Goal: Task Accomplishment & Management: Complete application form

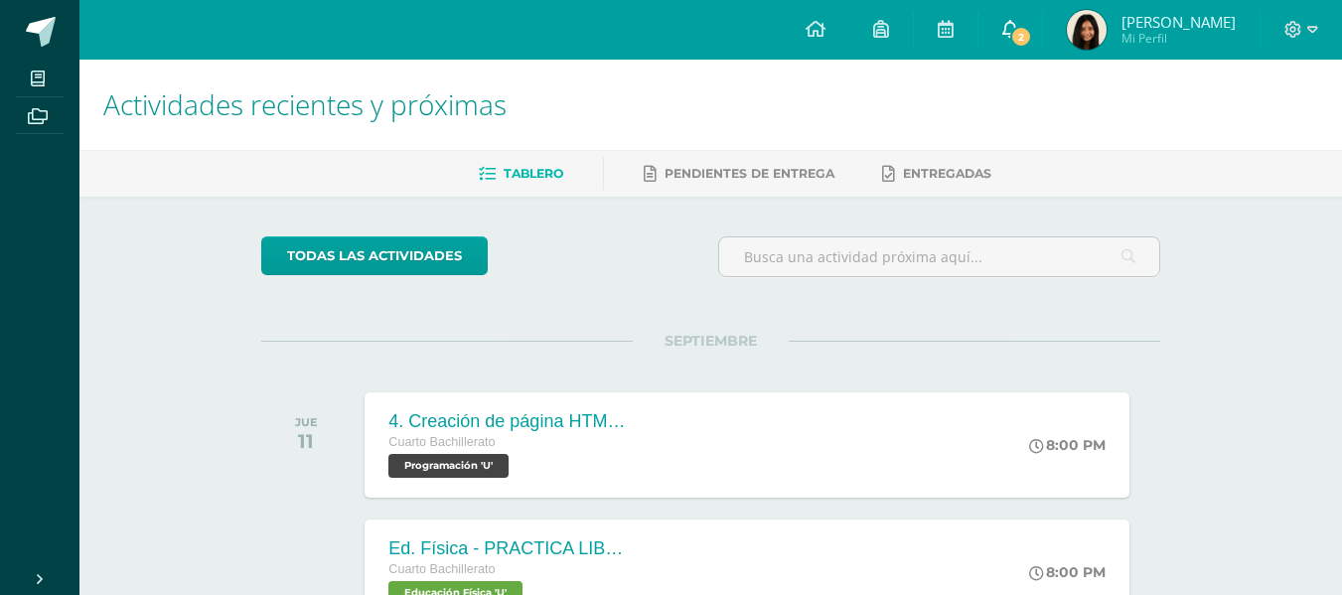
click at [1032, 39] on span "2" at bounding box center [1021, 37] width 22 height 22
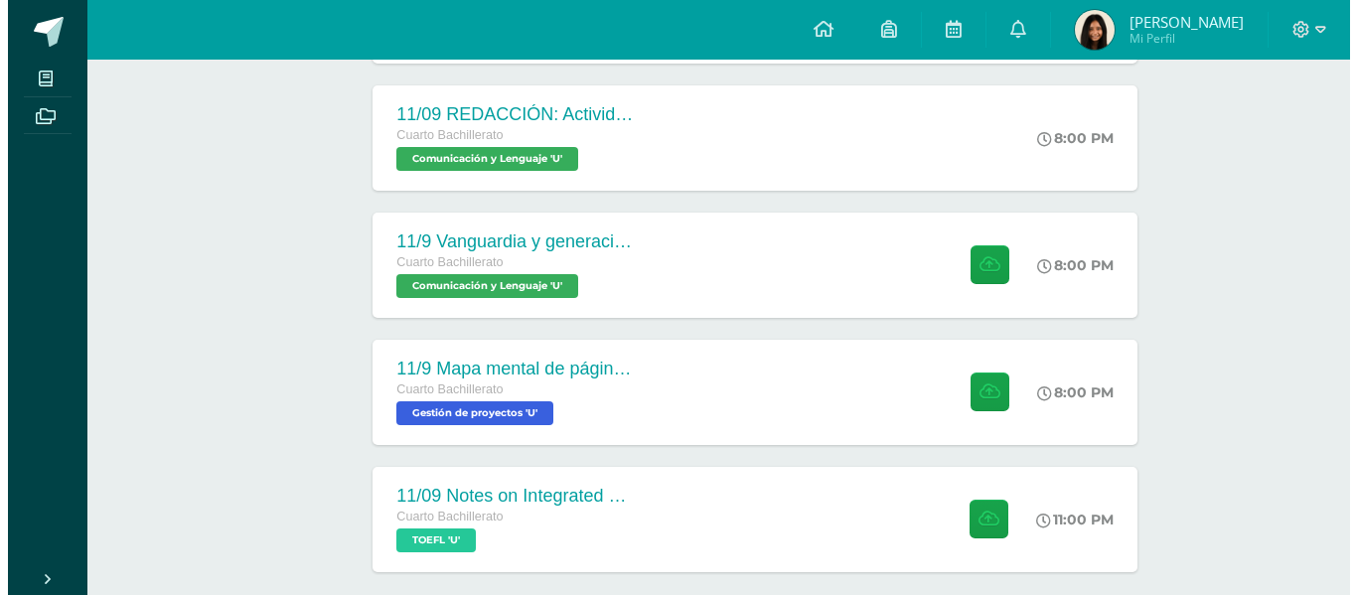
scroll to position [562, 0]
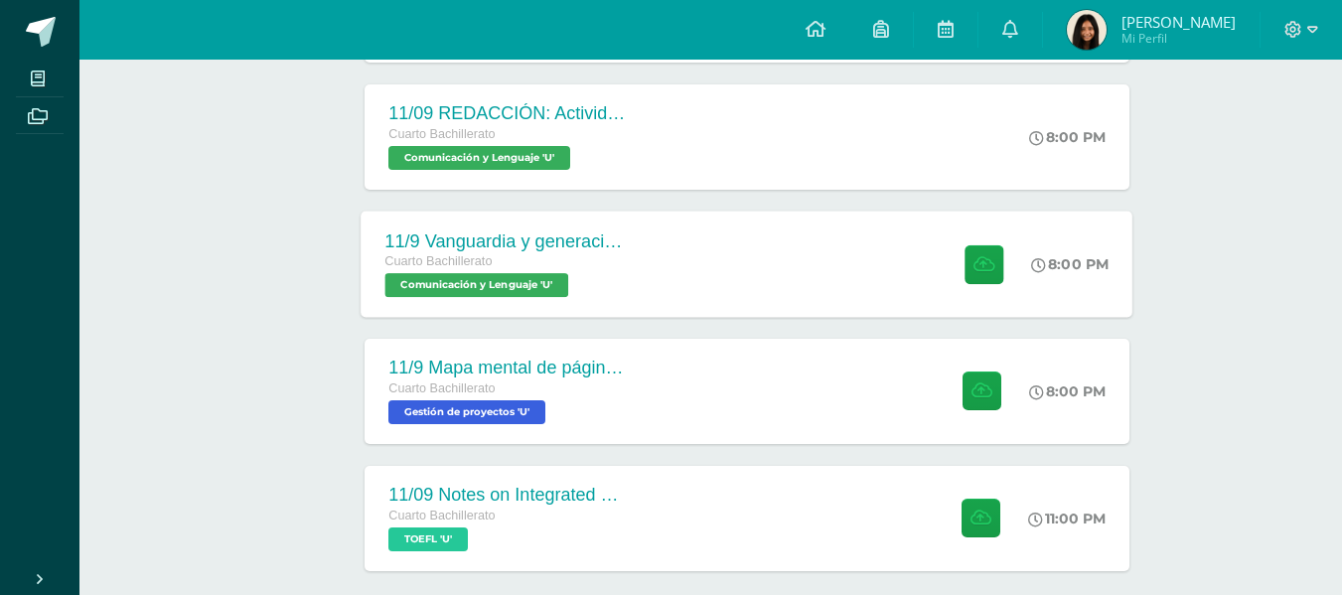
click at [674, 280] on div "11/9 Vanguardia y generación del 27 Cuarto Bachillerato Comunicación y [GEOGRAP…" at bounding box center [748, 264] width 772 height 106
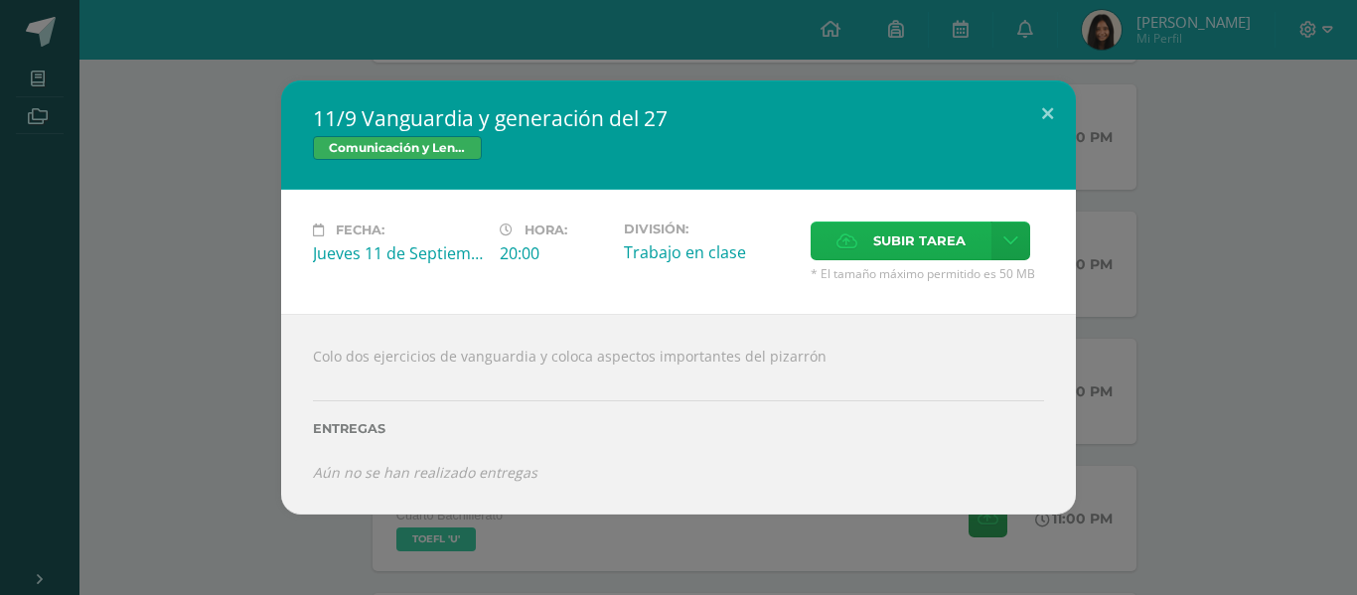
click at [908, 226] on span "Subir tarea" at bounding box center [919, 240] width 92 height 37
click at [0, 0] on input "Subir tarea" at bounding box center [0, 0] width 0 height 0
click at [1008, 235] on icon at bounding box center [1010, 240] width 15 height 17
click at [918, 288] on span "Subir enlace" at bounding box center [925, 283] width 83 height 19
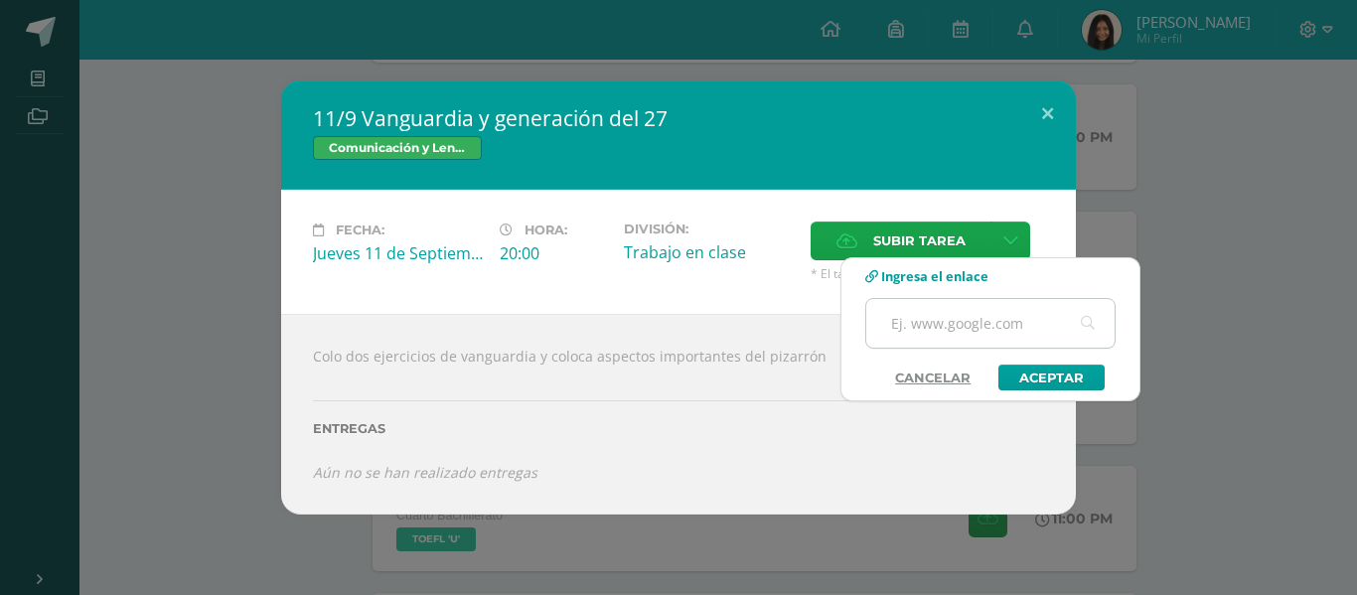
click at [954, 320] on input "text" at bounding box center [990, 323] width 248 height 49
paste input "[URL][DOMAIN_NAME]"
type input "[URL][DOMAIN_NAME]"
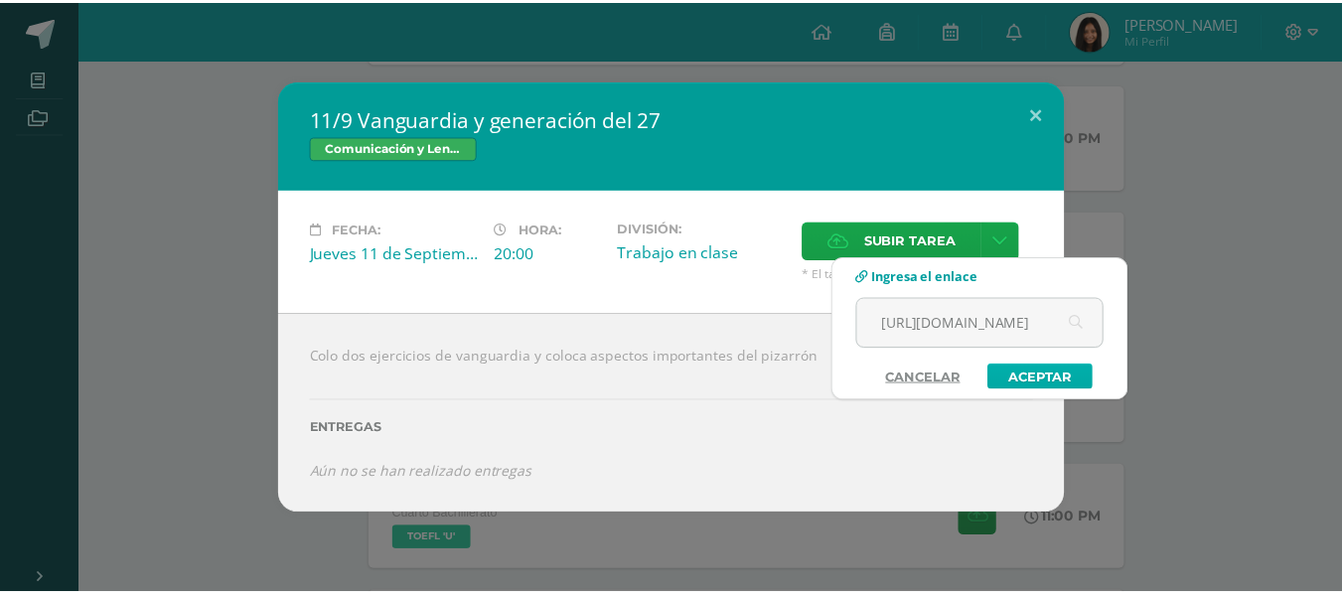
scroll to position [0, 0]
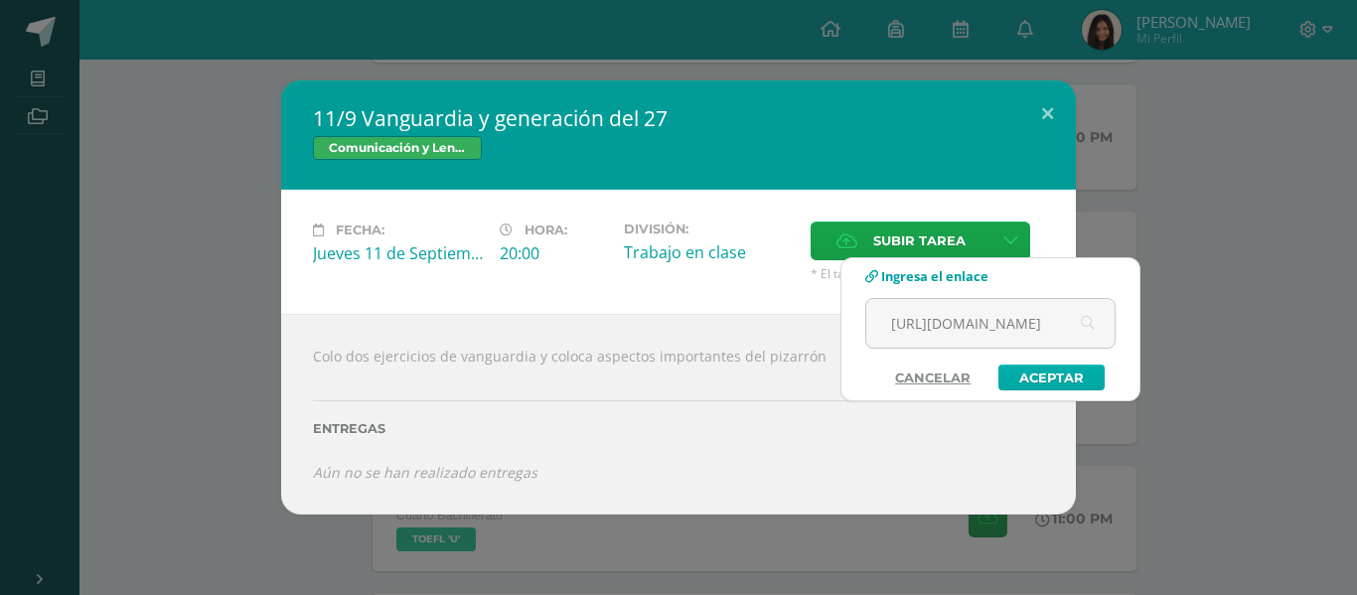
click at [1070, 379] on link "Aceptar" at bounding box center [1051, 377] width 106 height 26
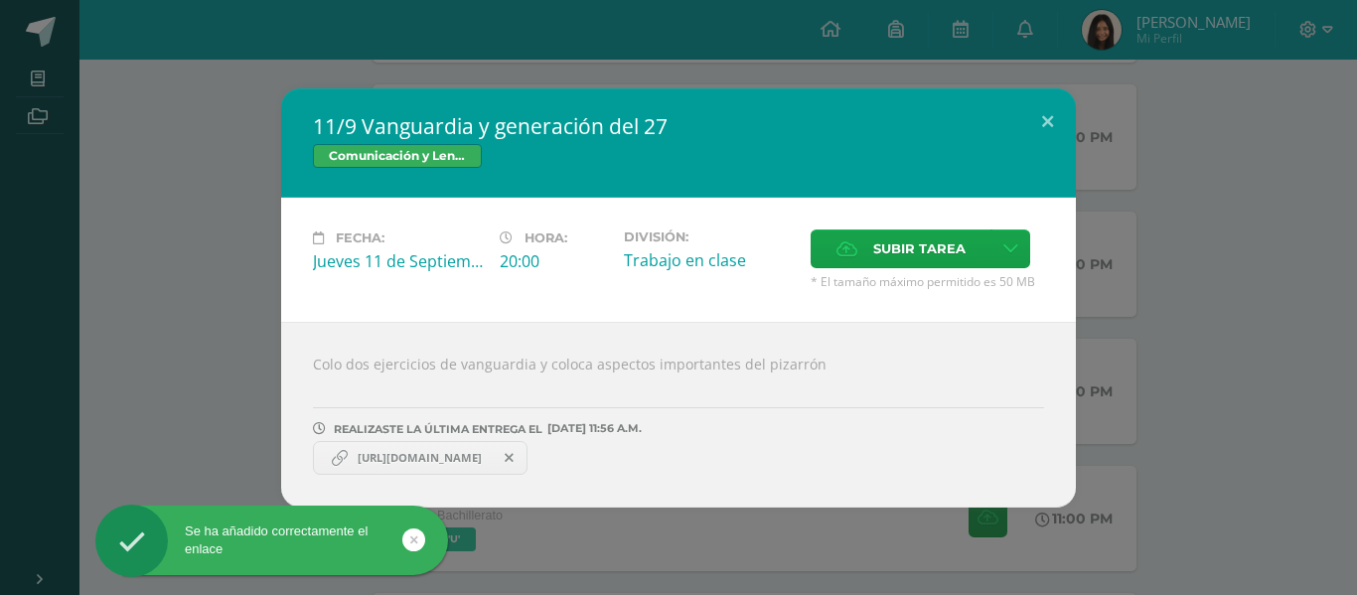
click at [492, 459] on span "[URL][DOMAIN_NAME]" at bounding box center [420, 458] width 144 height 16
click at [128, 346] on div "11/9 Vanguardia y generación del 27 Comunicación y [GEOGRAPHIC_DATA] Fecha: [DA…" at bounding box center [678, 297] width 1341 height 419
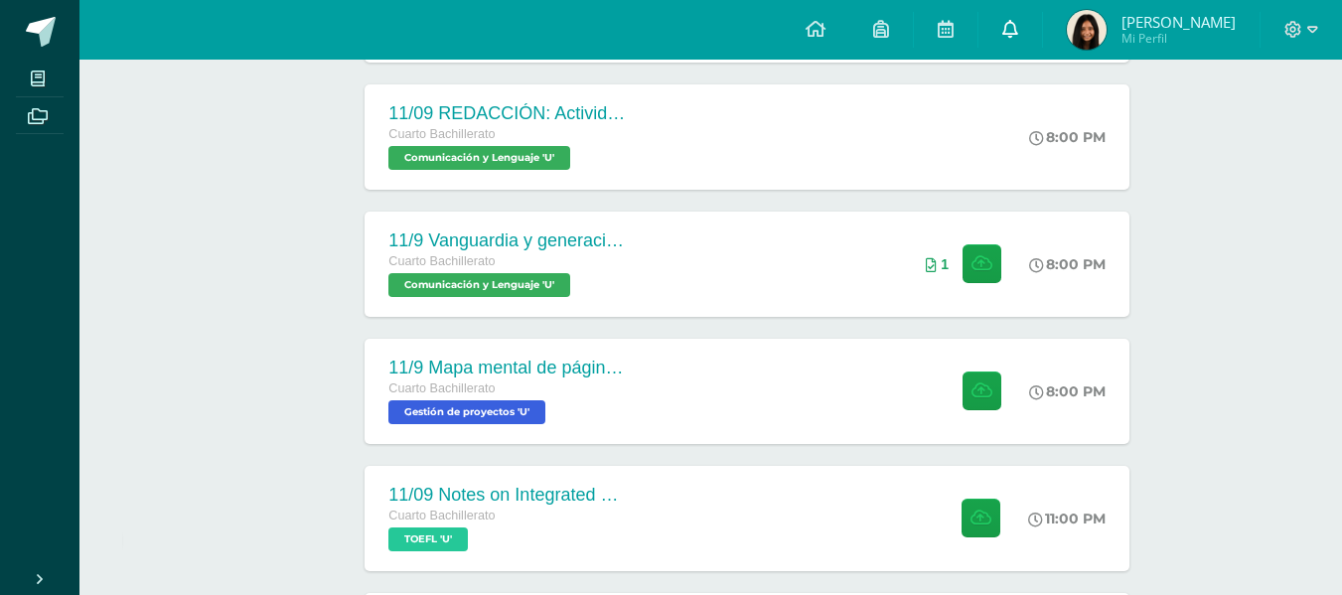
click at [1008, 27] on link "0" at bounding box center [1010, 30] width 64 height 60
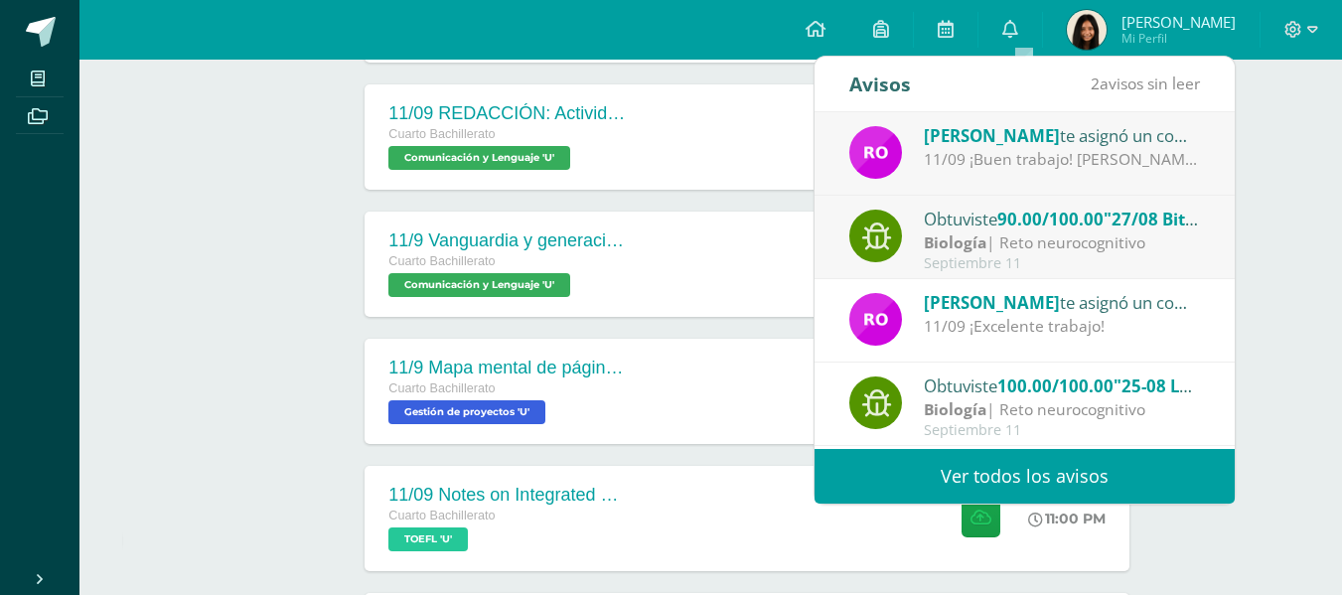
click at [1014, 165] on div "11/09 ¡Buen trabajo! [PERSON_NAME] contestar las preguntas que estaban en la ho…" at bounding box center [1062, 159] width 276 height 23
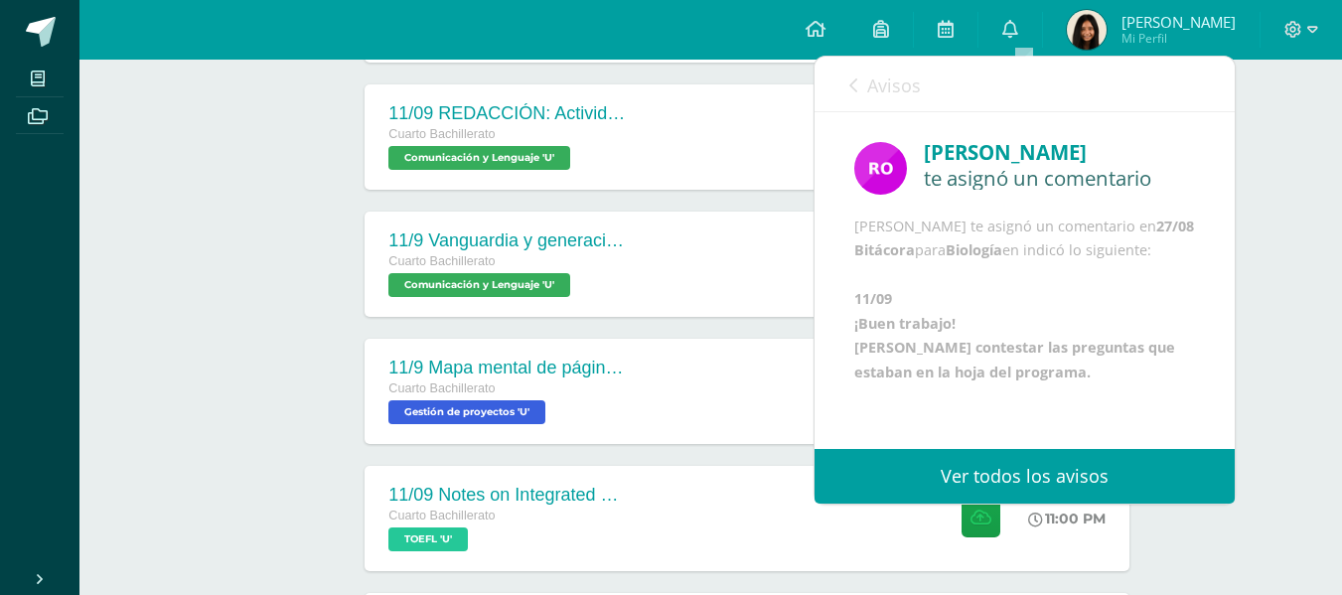
click at [32, 236] on ul "Mis cursos Archivos" at bounding box center [39, 308] width 79 height 496
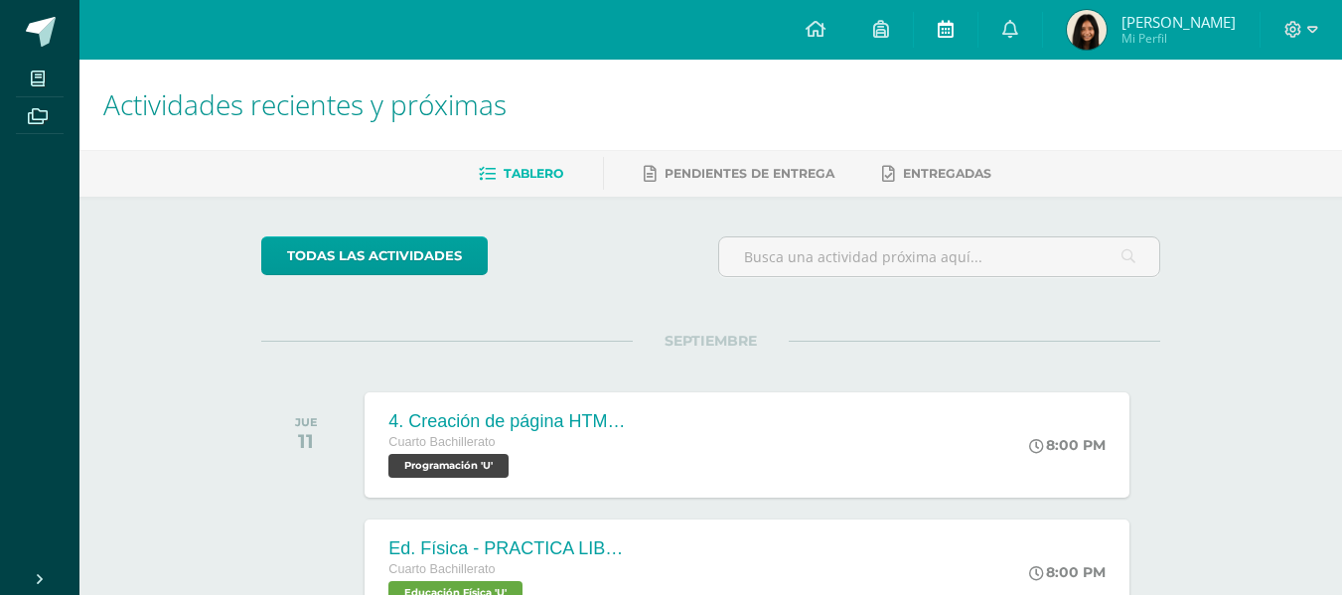
click at [953, 50] on link at bounding box center [946, 30] width 64 height 60
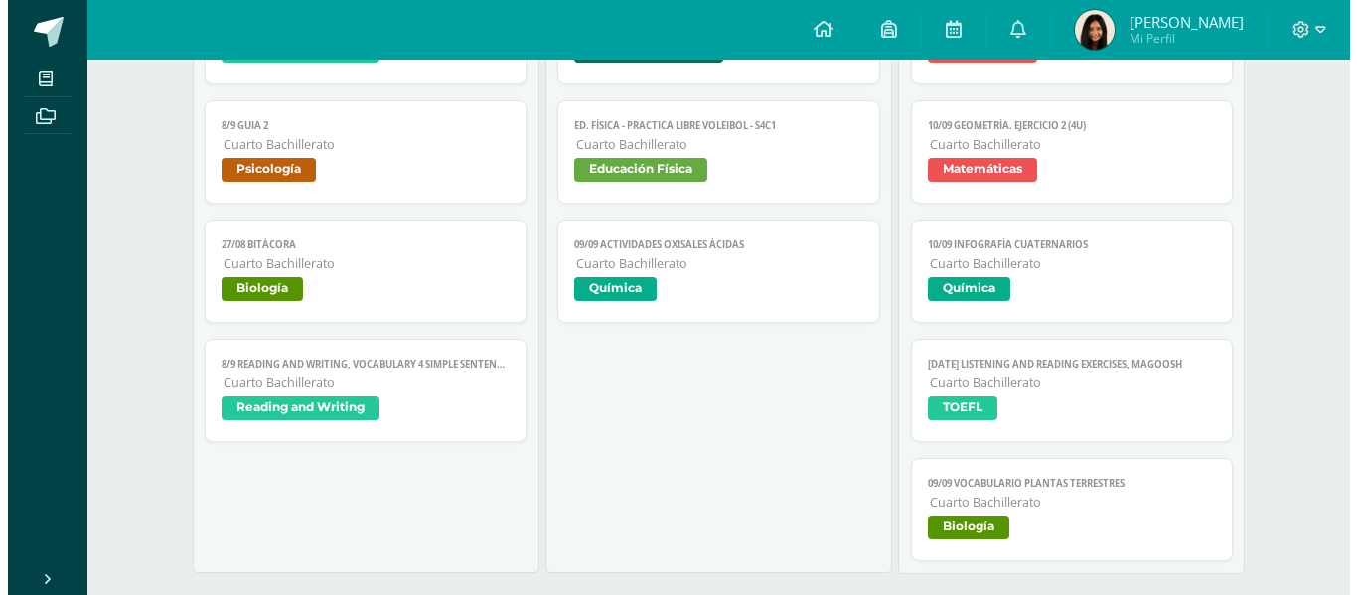
scroll to position [580, 0]
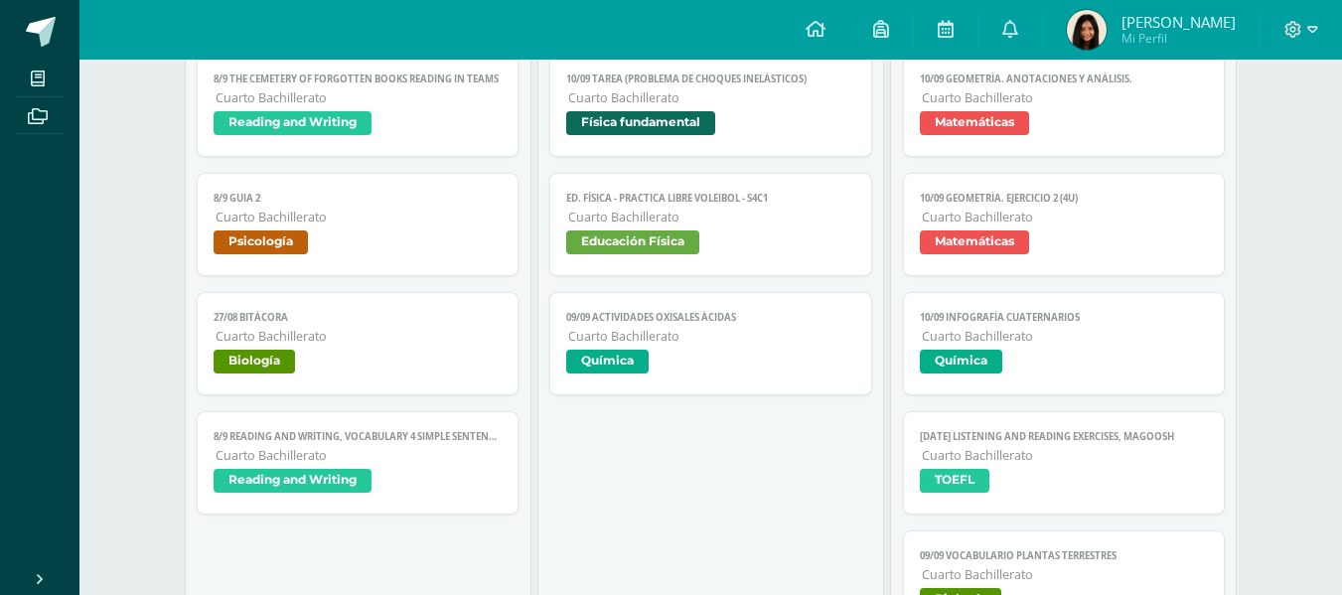
click at [991, 569] on span "Cuarto Bachillerato" at bounding box center [1065, 574] width 287 height 17
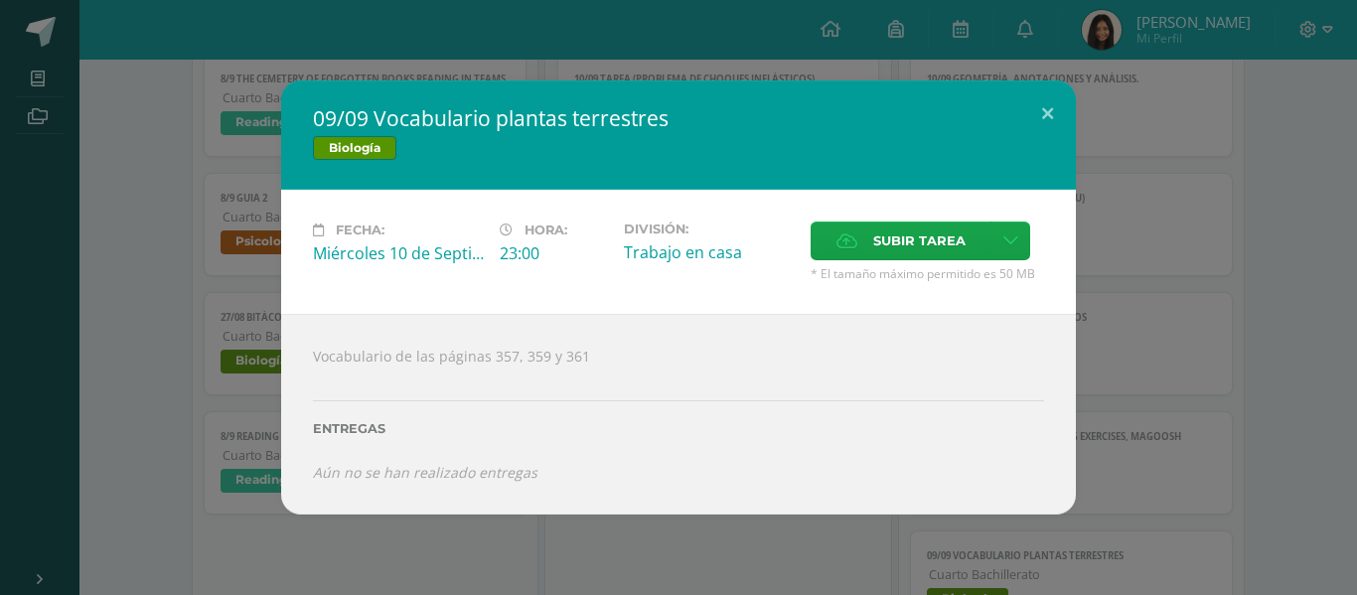
click at [1133, 149] on div "09/09 Vocabulario plantas terrestres Biología Fecha: [DATE] Hora: 23:00 Divisió…" at bounding box center [678, 297] width 1341 height 434
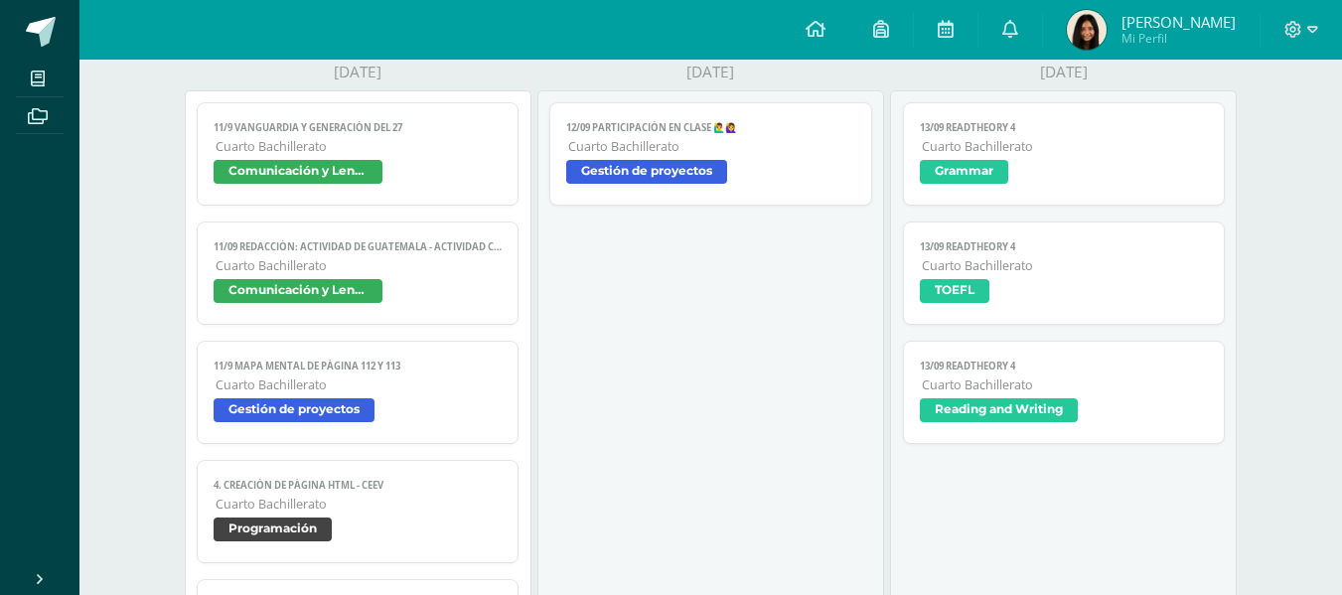
scroll to position [1207, 0]
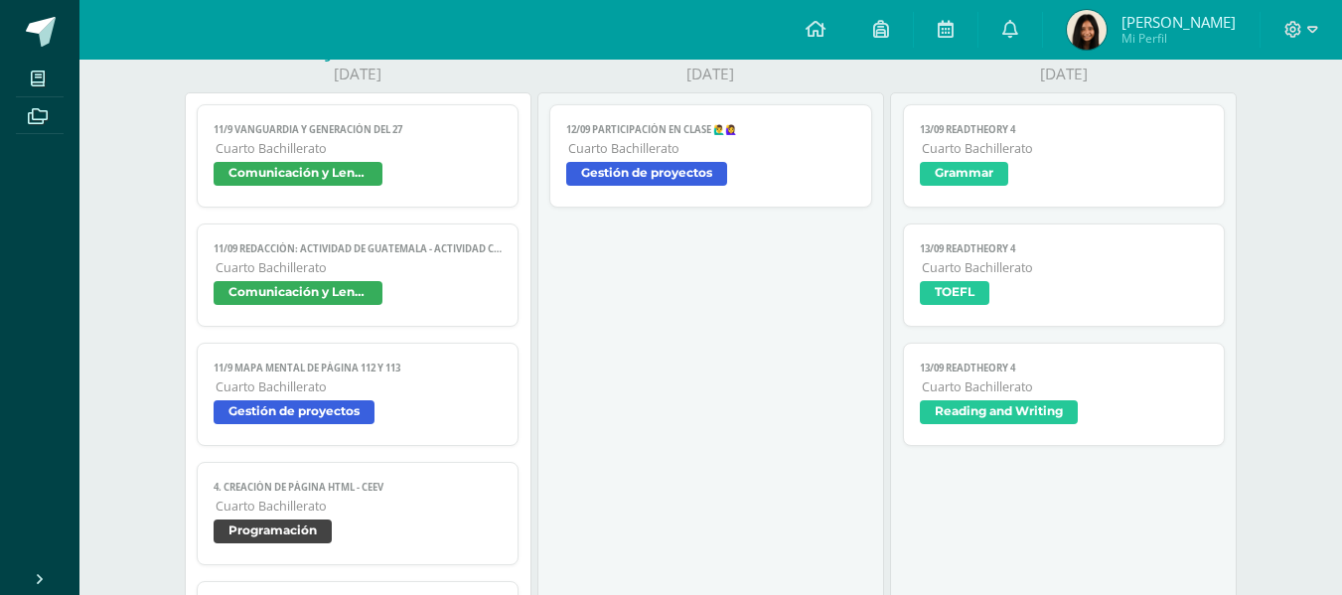
click at [422, 263] on span "Cuarto Bachillerato" at bounding box center [359, 267] width 287 height 17
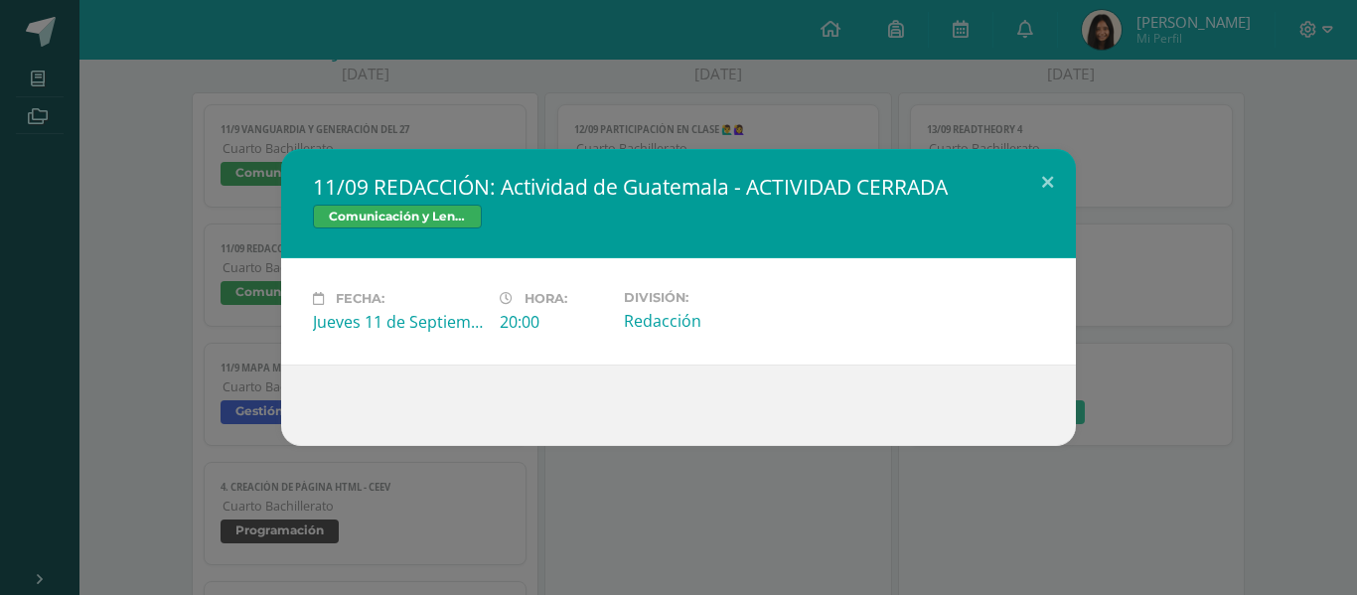
click at [156, 266] on div "11/09 REDACCIÓN: Actividad de Guatemala - ACTIVIDAD CERRADA Comunicación y Leng…" at bounding box center [678, 297] width 1341 height 297
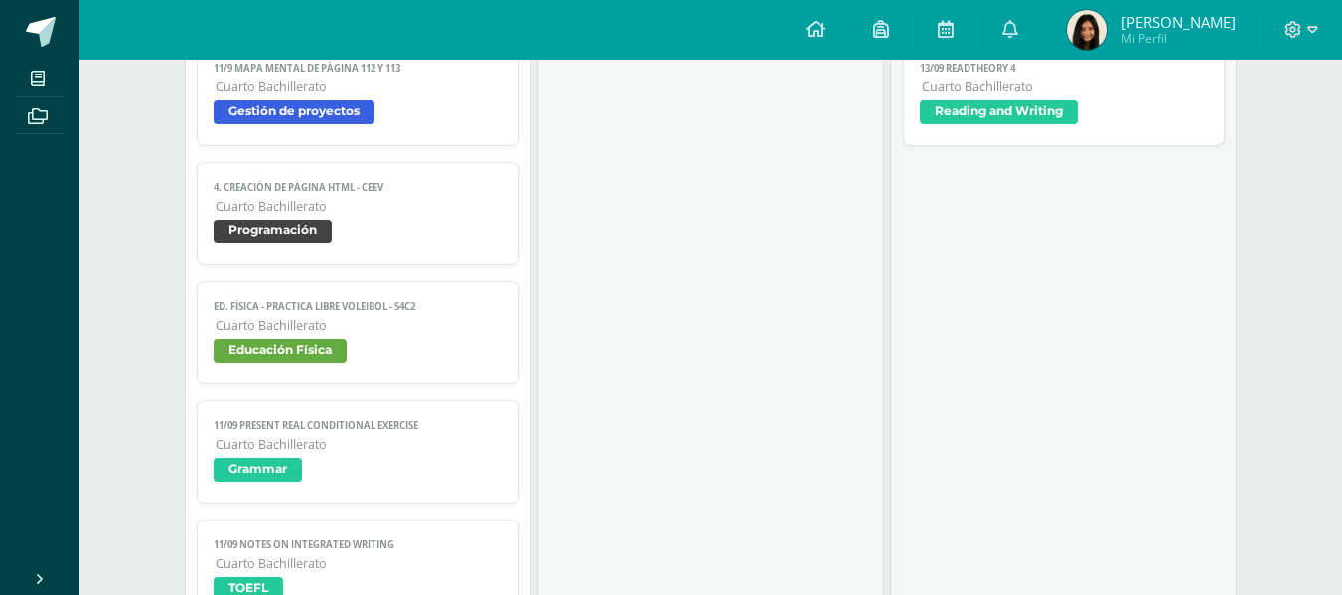
scroll to position [1506, 0]
click at [322, 468] on span "Grammar" at bounding box center [358, 473] width 289 height 29
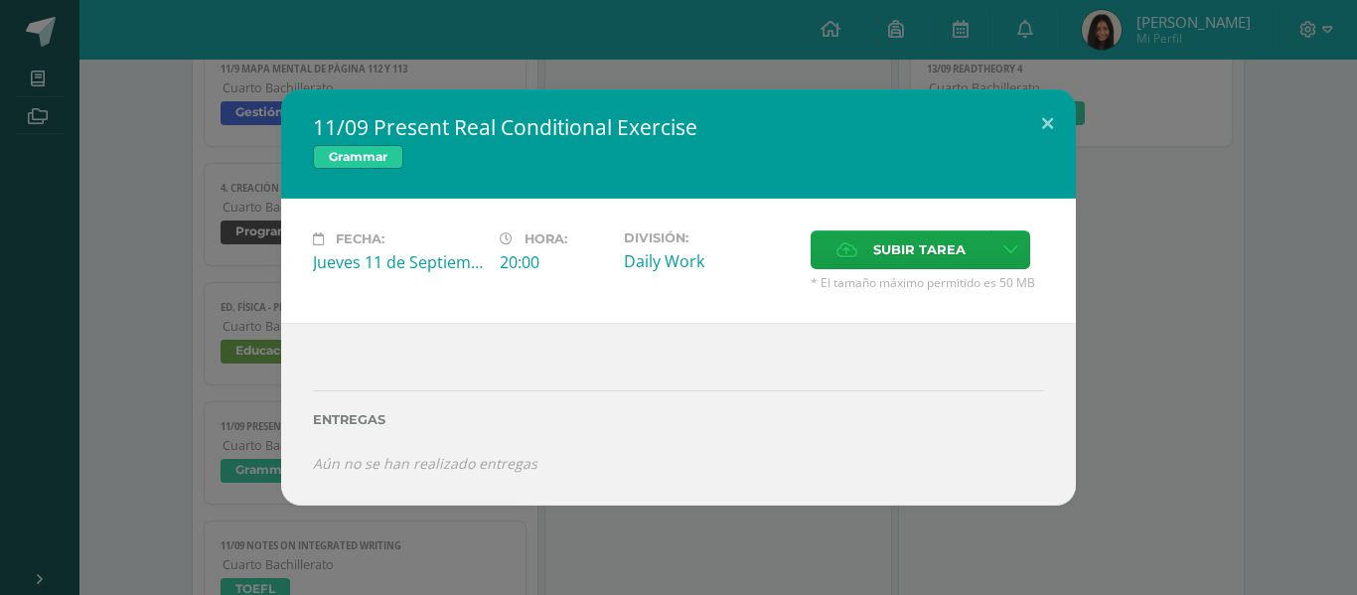
click at [136, 271] on div "11/09 Present Real Conditional Exercise Grammar Fecha: Jueves 11 de Septiembre …" at bounding box center [678, 296] width 1341 height 415
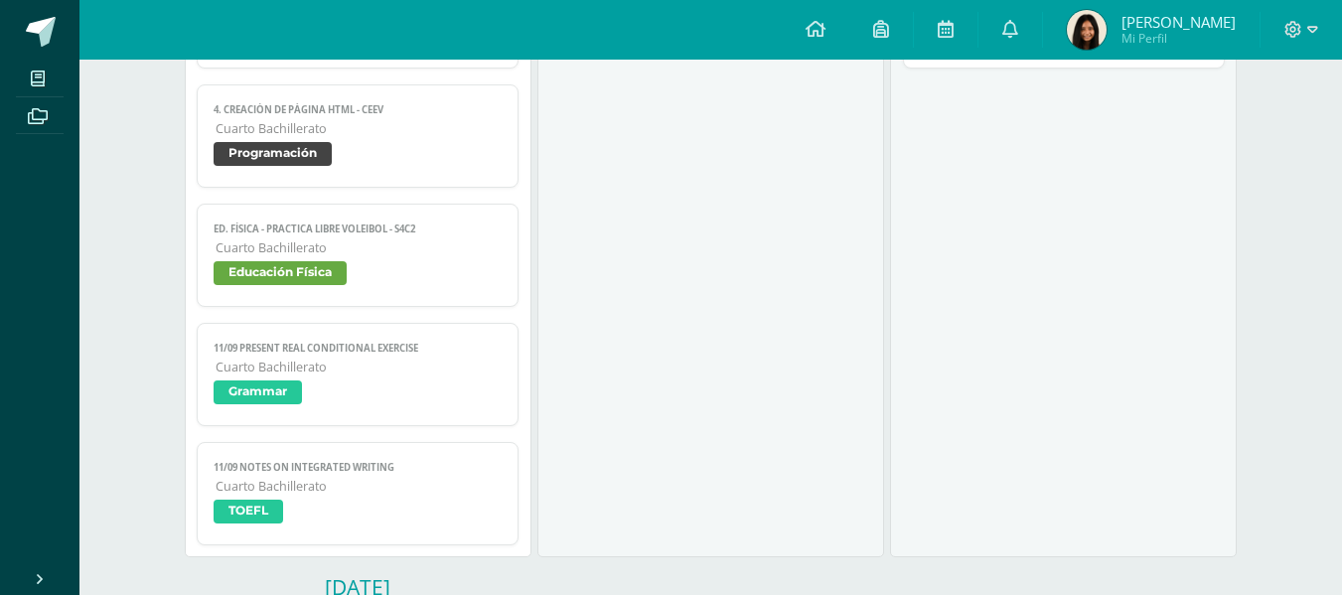
scroll to position [1587, 0]
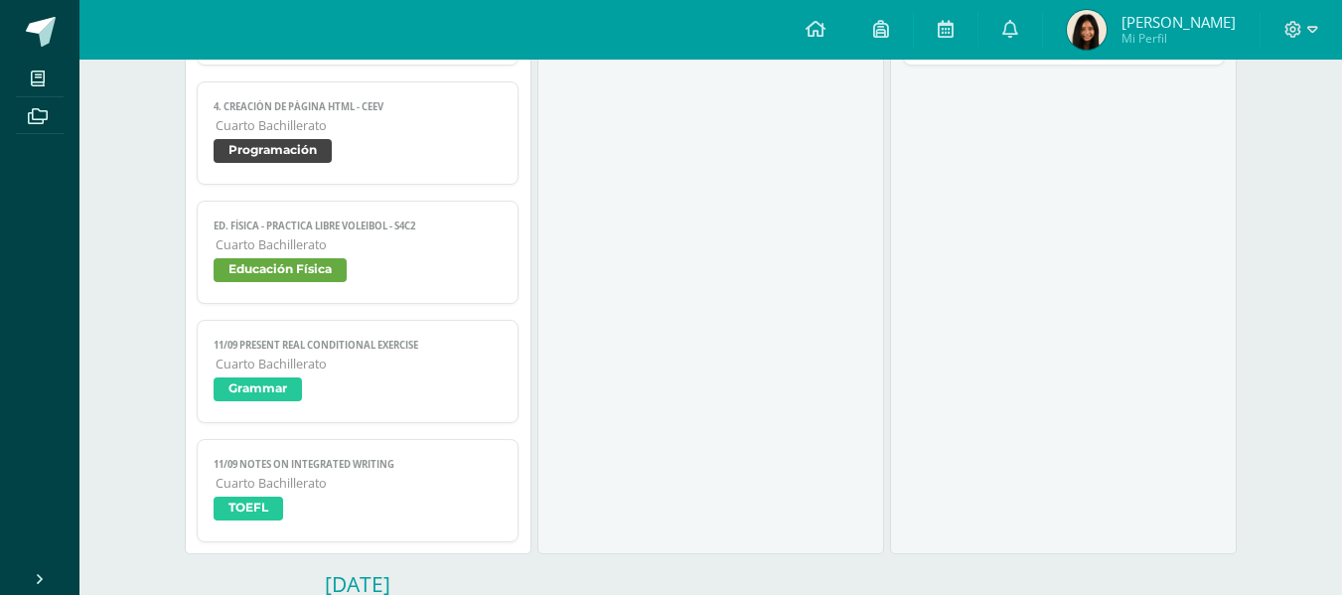
click at [310, 502] on span "TOEFL" at bounding box center [358, 511] width 289 height 29
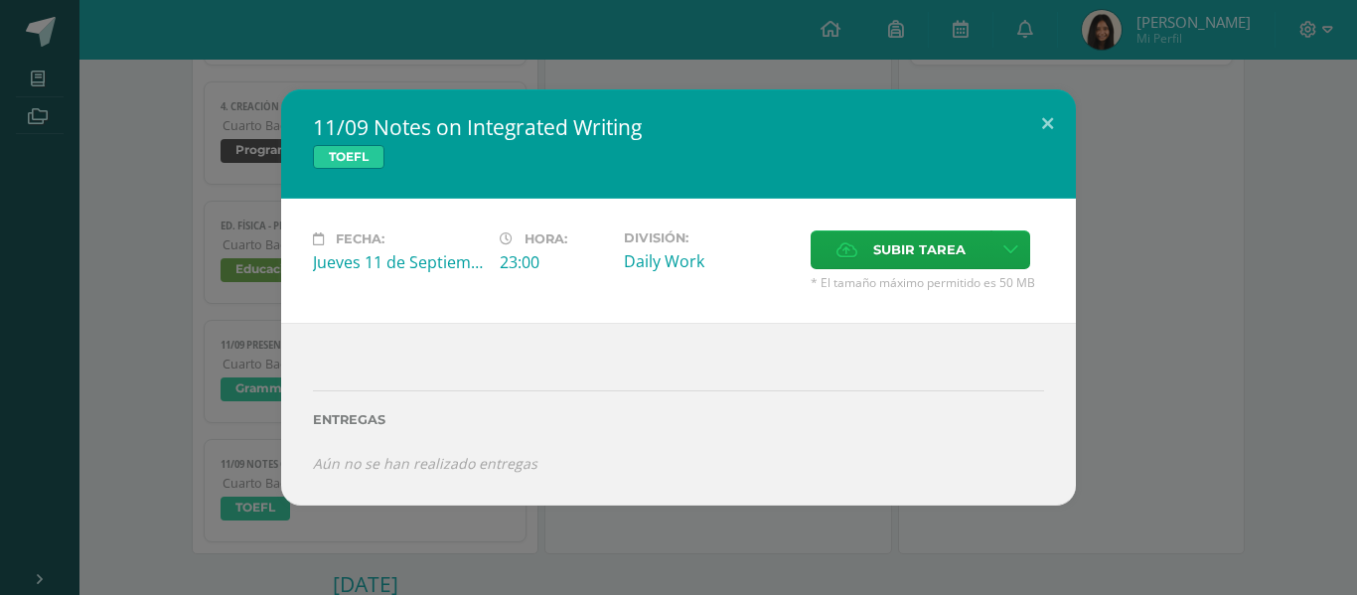
click at [130, 321] on div "11/09 Notes on Integrated Writing TOEFL Fecha: Jueves 11 de Septiembre Hora: 23…" at bounding box center [678, 296] width 1341 height 415
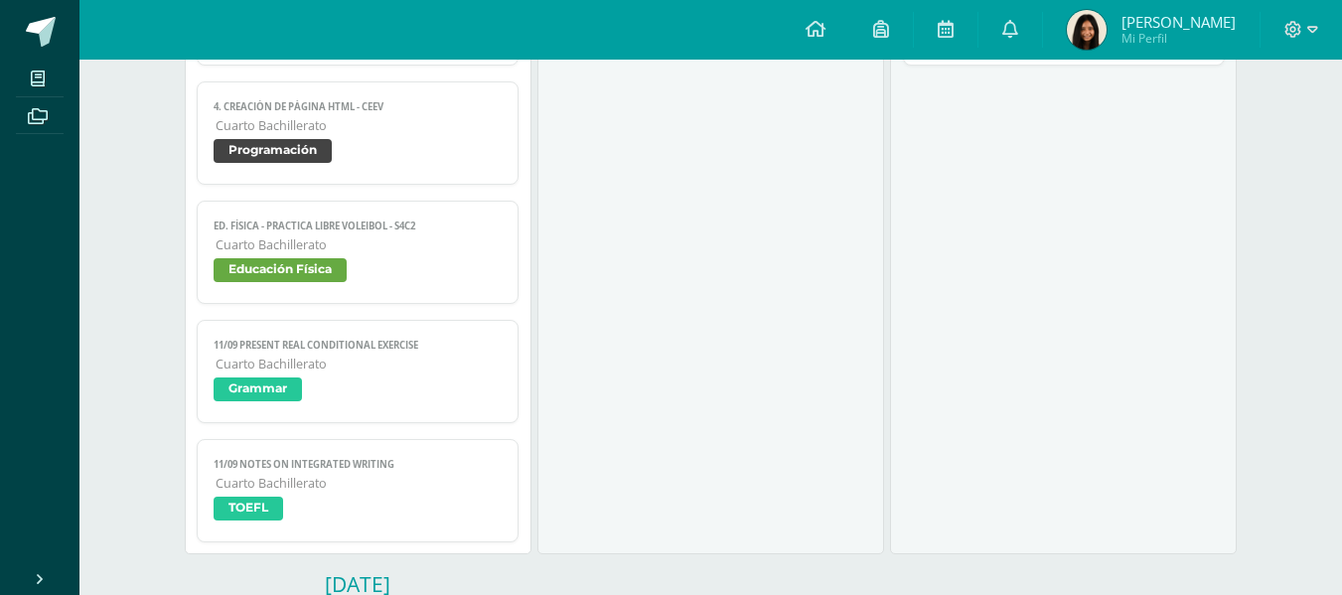
click at [344, 332] on link "11/09 Present Real Conditional Exercise Cuarto Bachillerato Grammar" at bounding box center [358, 371] width 323 height 103
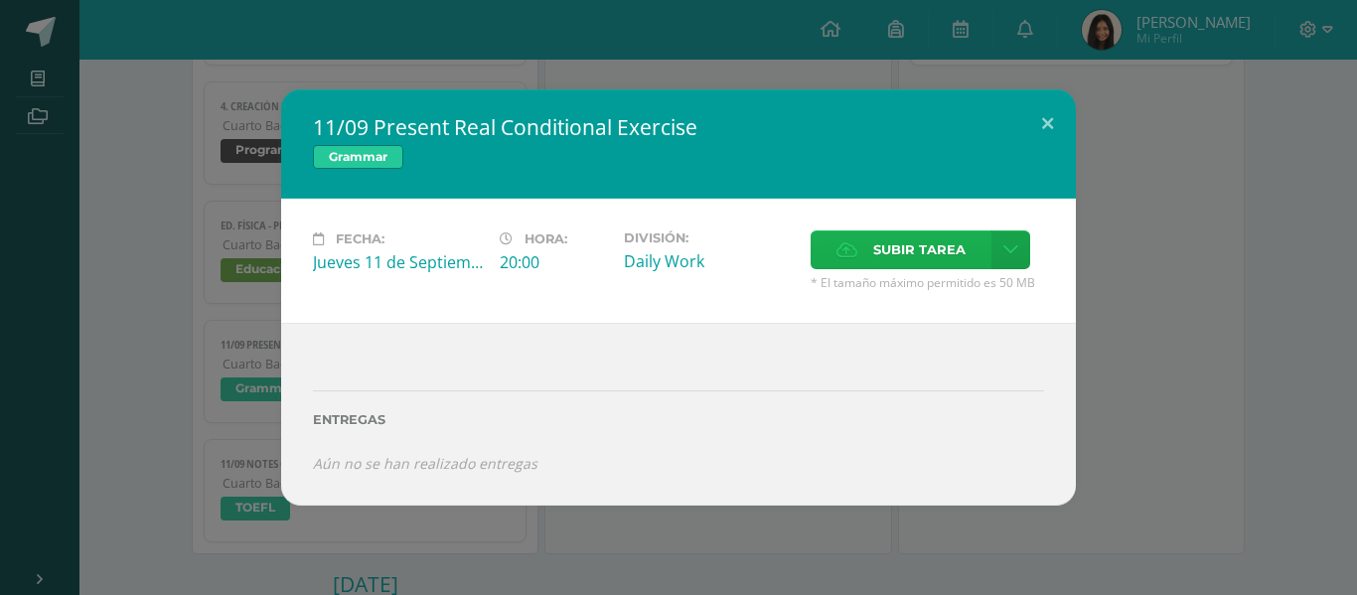
click at [873, 241] on span "Subir tarea" at bounding box center [919, 249] width 92 height 37
click at [0, 0] on input "Subir tarea" at bounding box center [0, 0] width 0 height 0
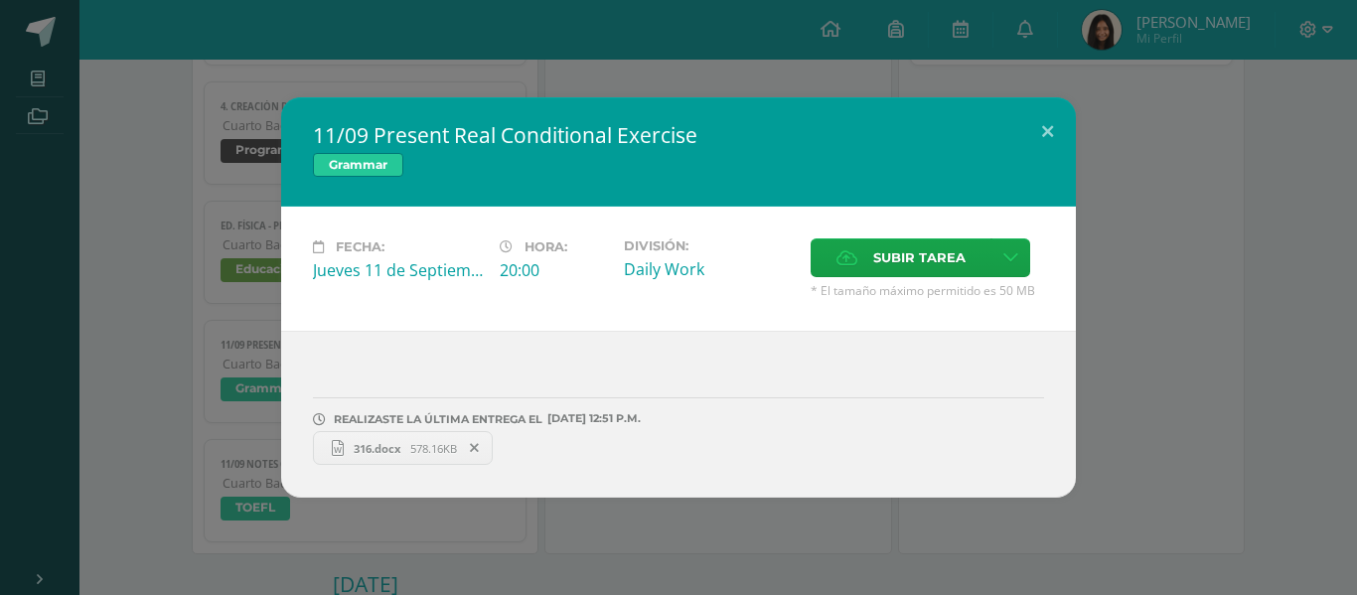
click at [89, 284] on div "11/09 Present Real Conditional Exercise Grammar Fecha: Jueves 11 de Septiembre …" at bounding box center [678, 297] width 1341 height 400
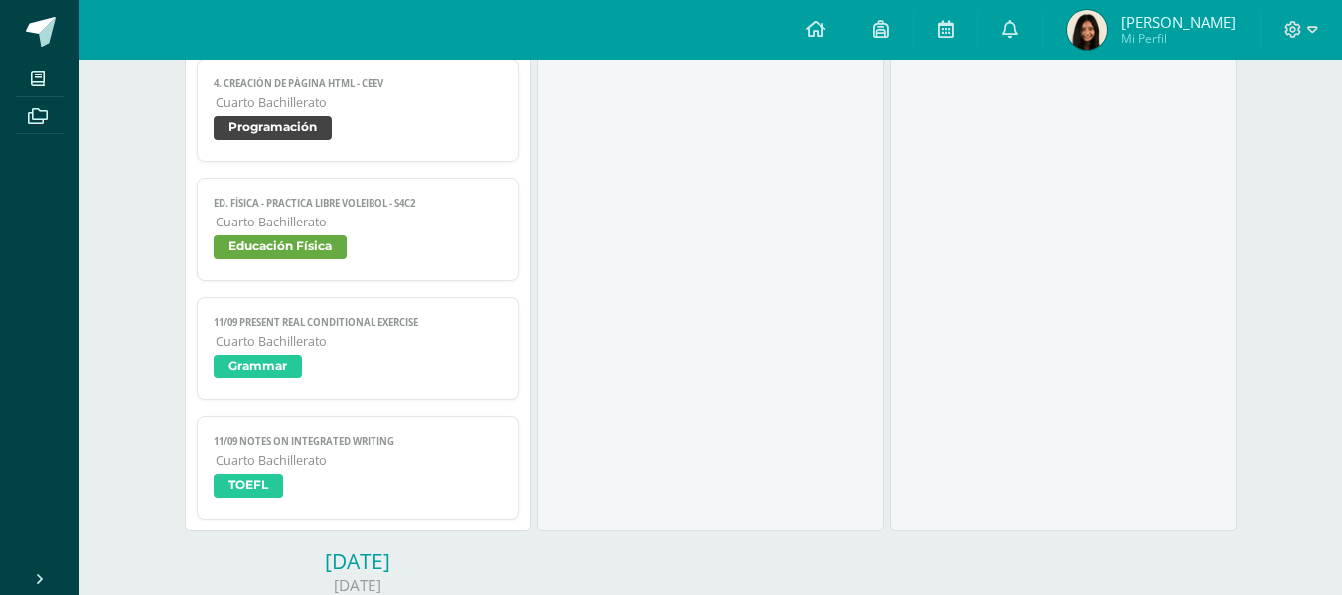
scroll to position [1609, 0]
click at [305, 449] on link "11/09 Notes on Integrated Writing Cuarto Bachillerato TOEFL" at bounding box center [358, 468] width 323 height 103
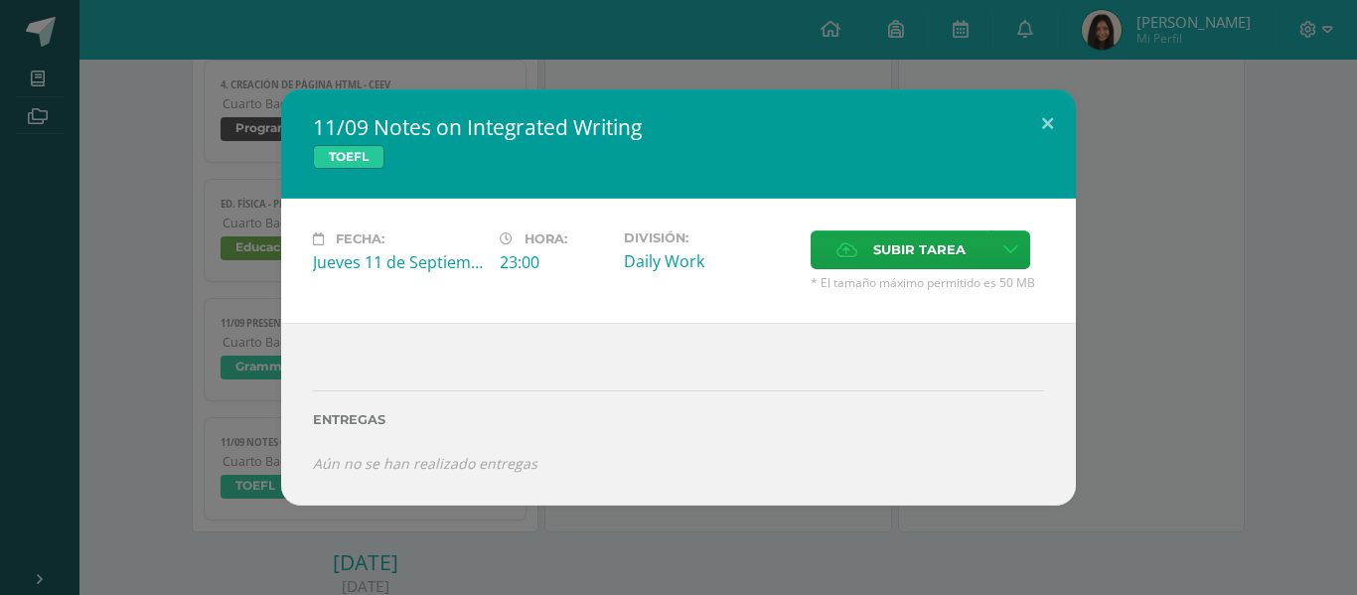
click at [136, 147] on div "11/09 Notes on Integrated Writing TOEFL Fecha: Jueves 11 de Septiembre Hora: 23…" at bounding box center [678, 296] width 1341 height 415
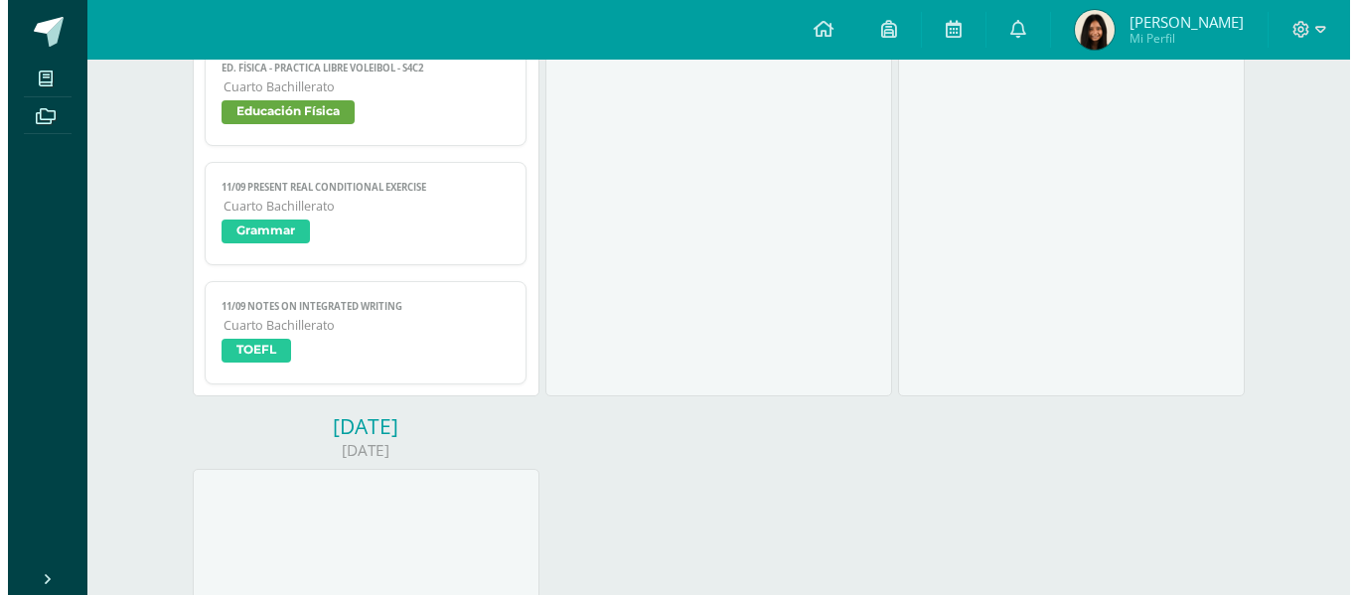
scroll to position [1749, 0]
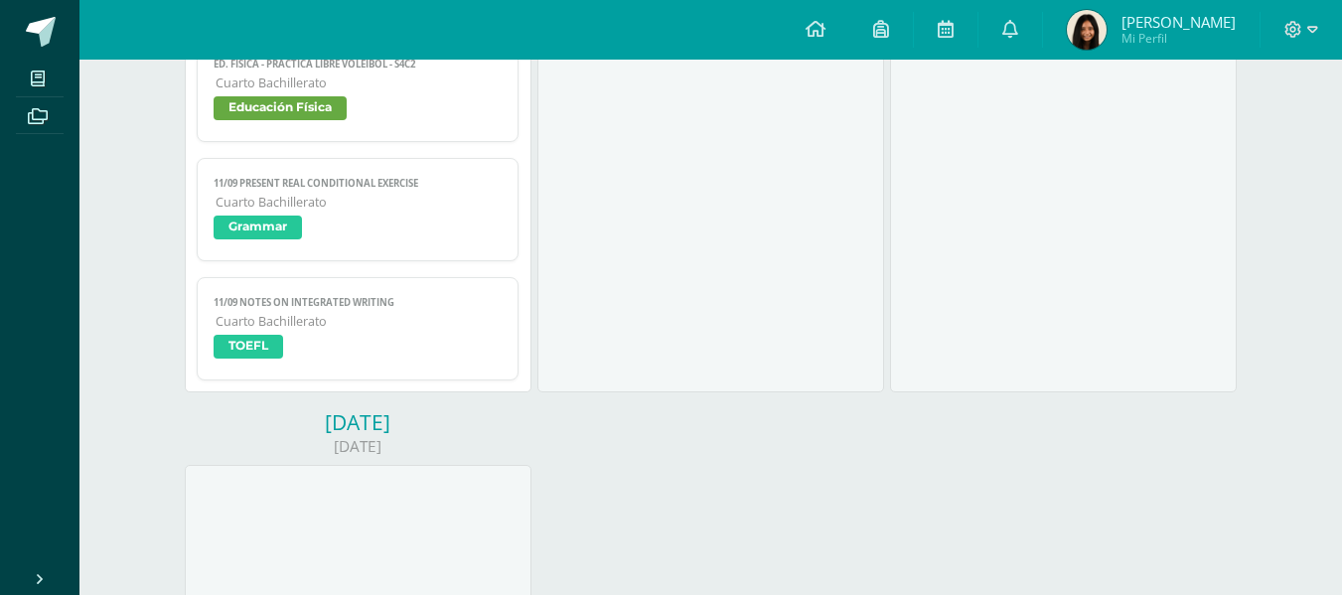
click at [278, 327] on span "Cuarto Bachillerato" at bounding box center [359, 321] width 287 height 17
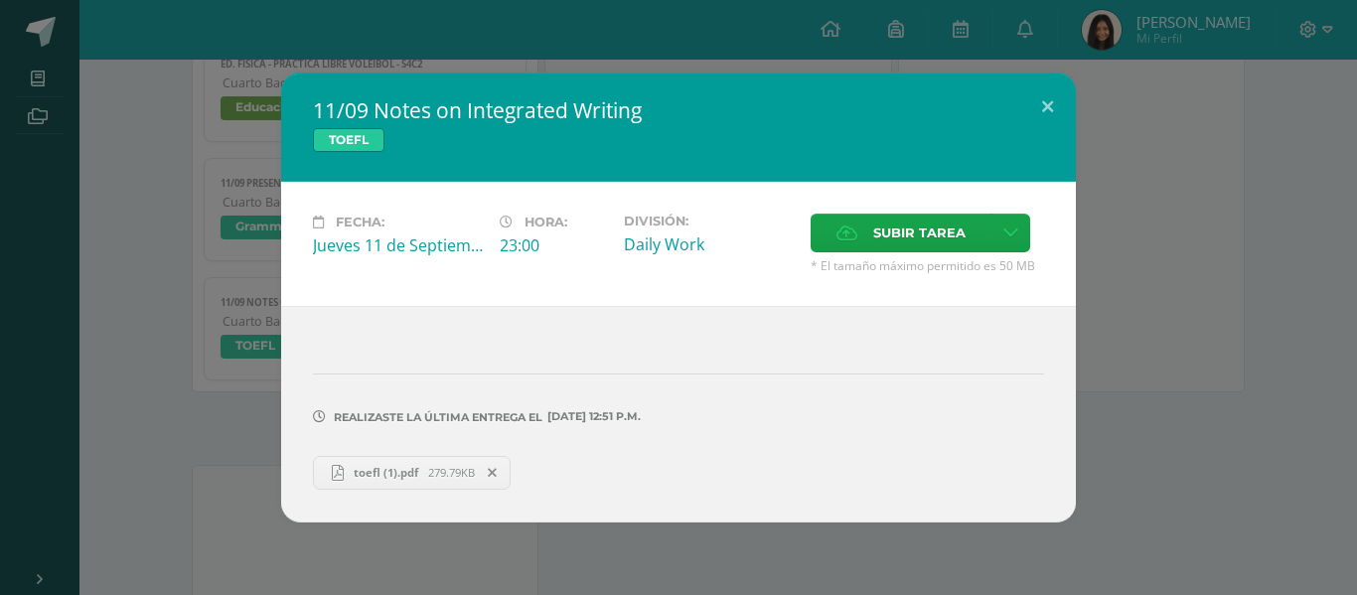
click at [370, 471] on span "toefl (1).pdf" at bounding box center [386, 472] width 84 height 15
click at [141, 342] on div "11/09 Notes on Integrated Writing TOEFL Fecha: [DATE] Hora: 23:00 División: Dai…" at bounding box center [678, 296] width 1341 height 449
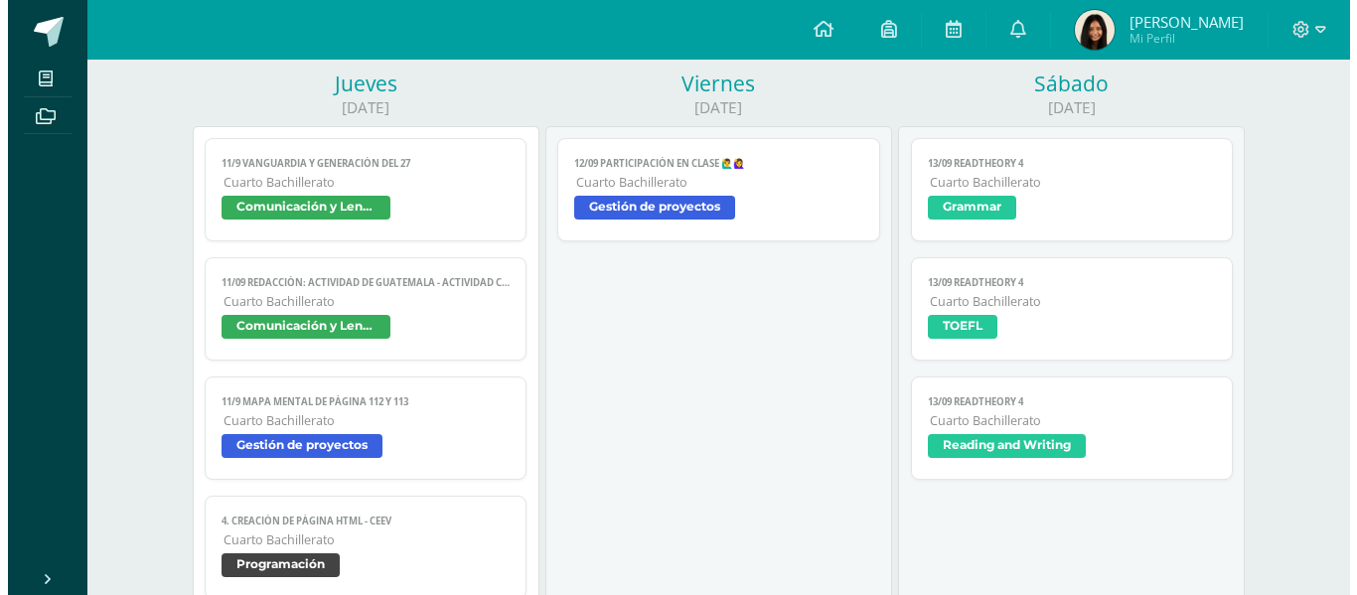
scroll to position [1172, 0]
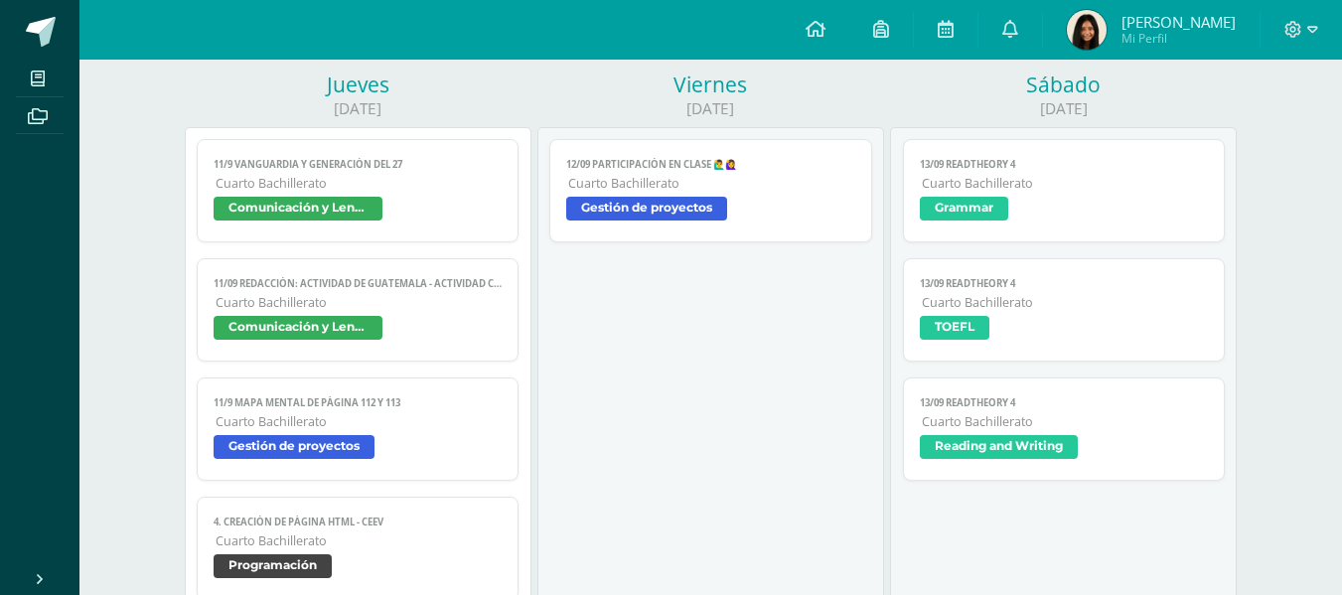
click at [298, 380] on link "11/9 Mapa mental de página 112 y 113 Cuarto Bachillerato Gestión de proyectos" at bounding box center [358, 428] width 323 height 103
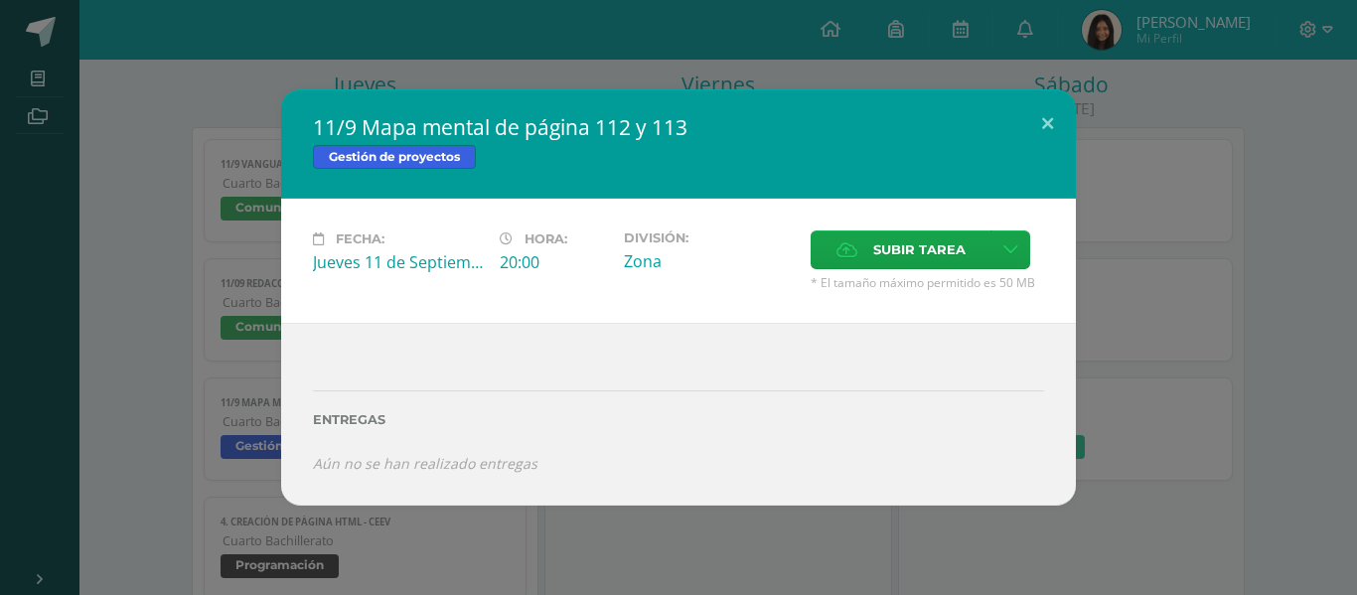
click at [110, 282] on div "11/9 Mapa mental de página 112 y 113 Gestión de proyectos Fecha: Jueves 11 de S…" at bounding box center [678, 296] width 1341 height 415
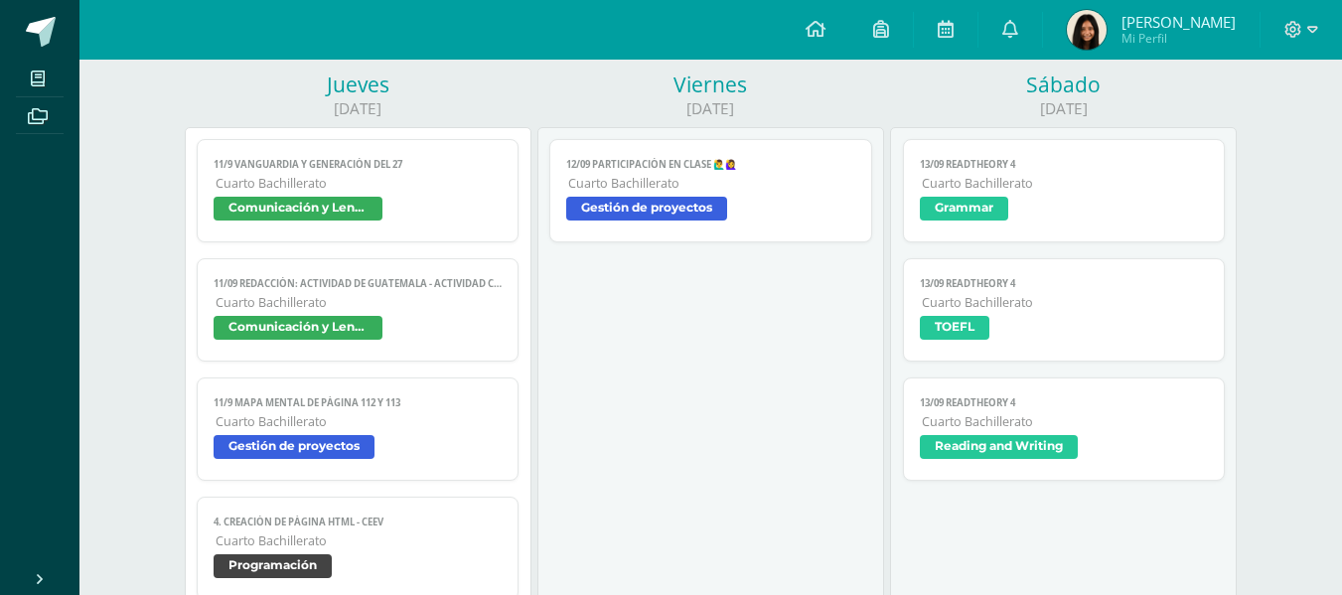
click at [393, 379] on link "11/9 Mapa mental de página 112 y 113 Cuarto Bachillerato Gestión de proyectos" at bounding box center [358, 428] width 323 height 103
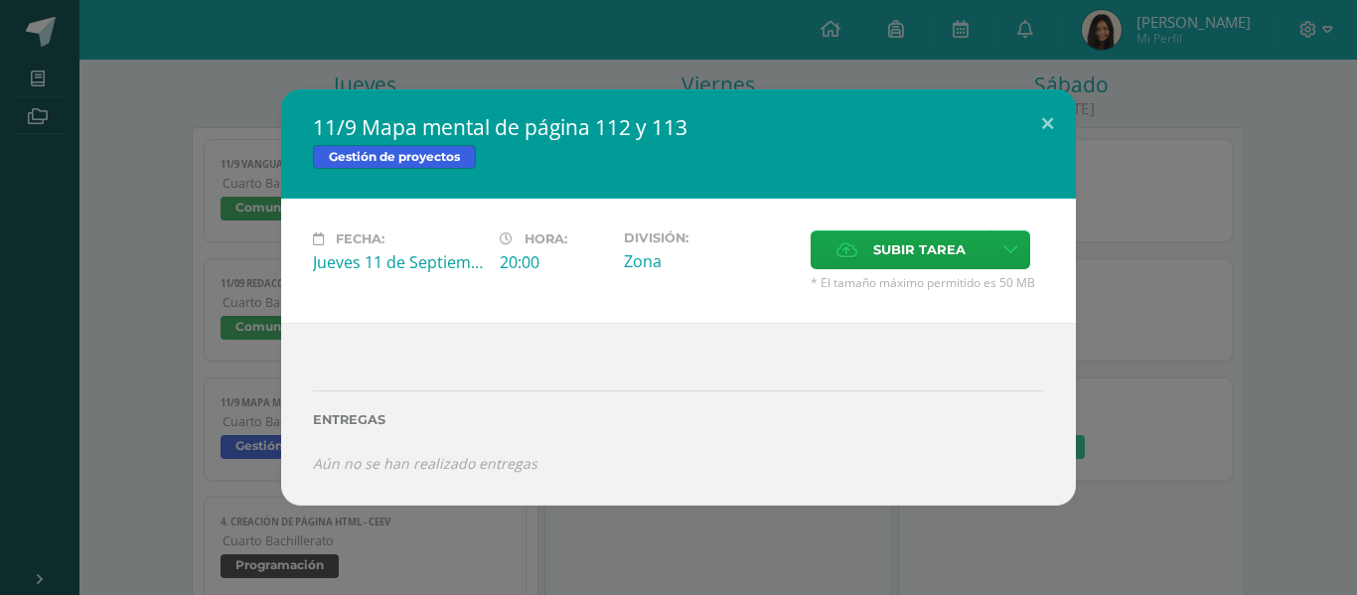
click at [136, 414] on div "11/9 Mapa mental de página 112 y 113 Gestión de proyectos Fecha: Jueves 11 de S…" at bounding box center [678, 296] width 1341 height 415
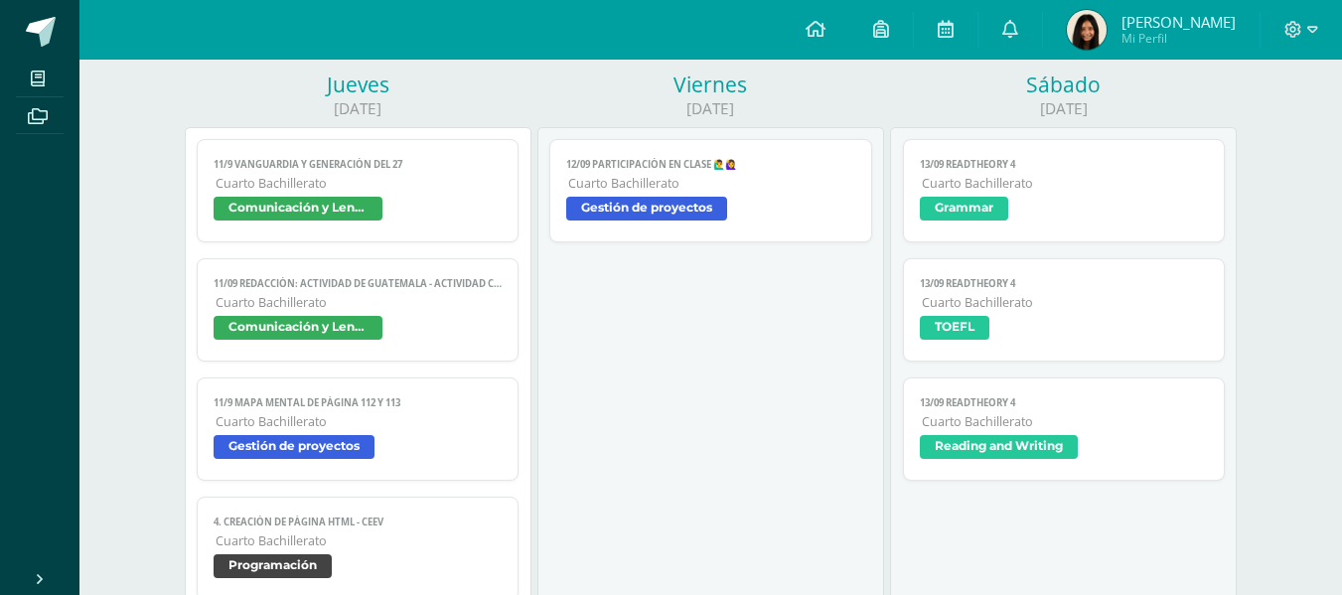
click at [363, 201] on span "Comunicación y Lenguaje" at bounding box center [298, 209] width 169 height 24
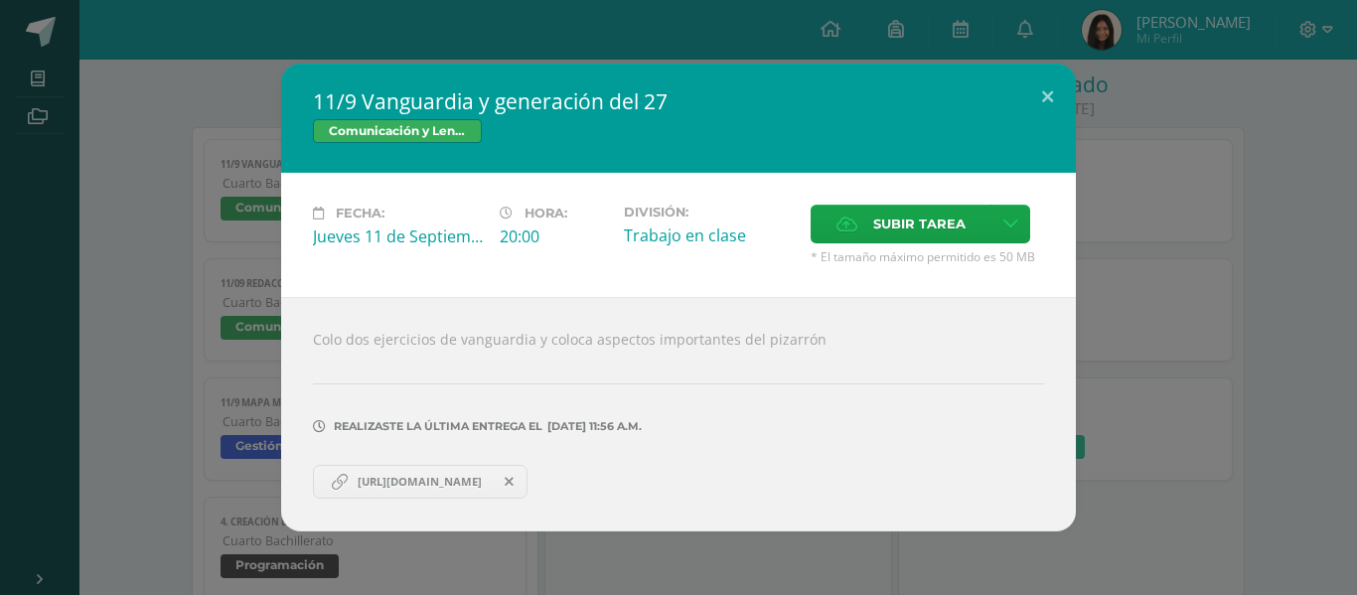
click at [492, 489] on span "[URL][DOMAIN_NAME]" at bounding box center [420, 482] width 144 height 16
click at [526, 476] on span at bounding box center [510, 482] width 34 height 22
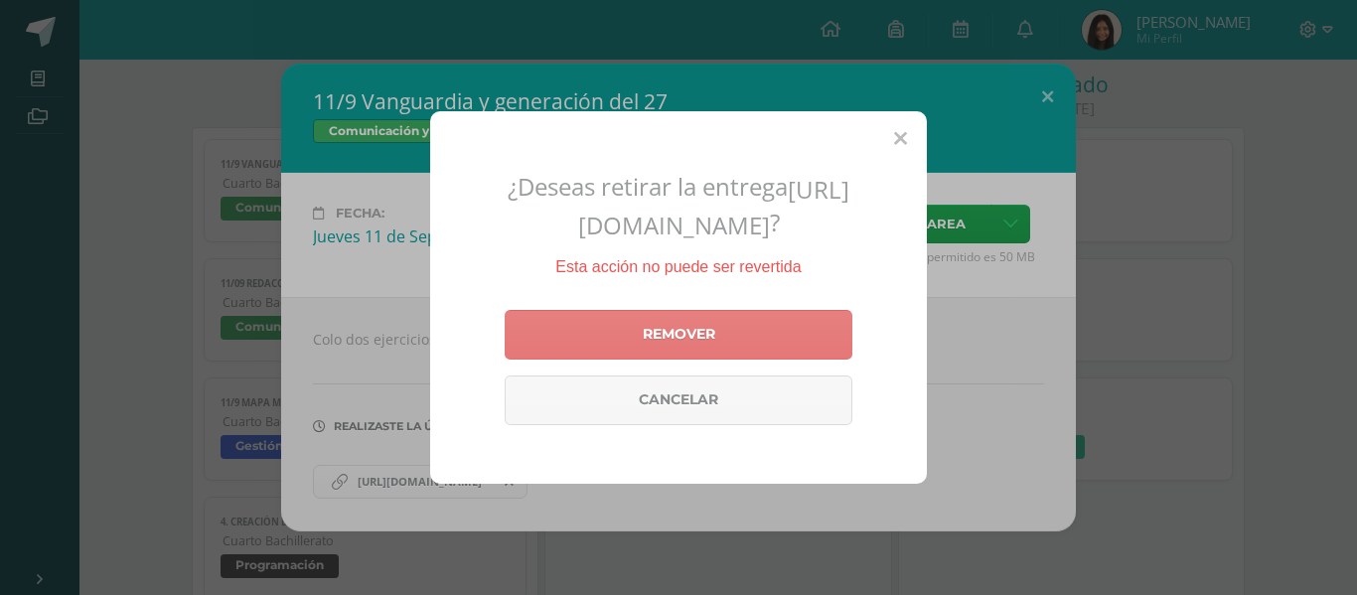
click at [671, 352] on link "Remover" at bounding box center [679, 335] width 348 height 50
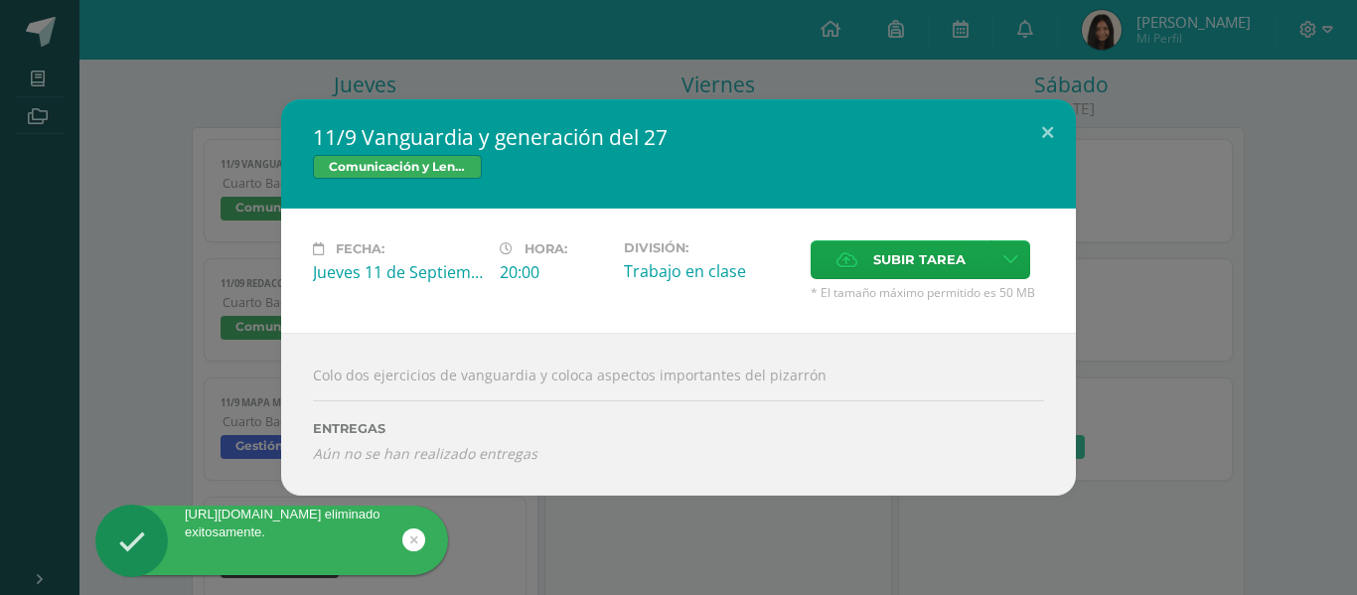
click at [178, 147] on div "11/9 Vanguardia y generación del 27 Comunicación y Lenguaje Fecha: Jueves 11 de…" at bounding box center [678, 297] width 1341 height 396
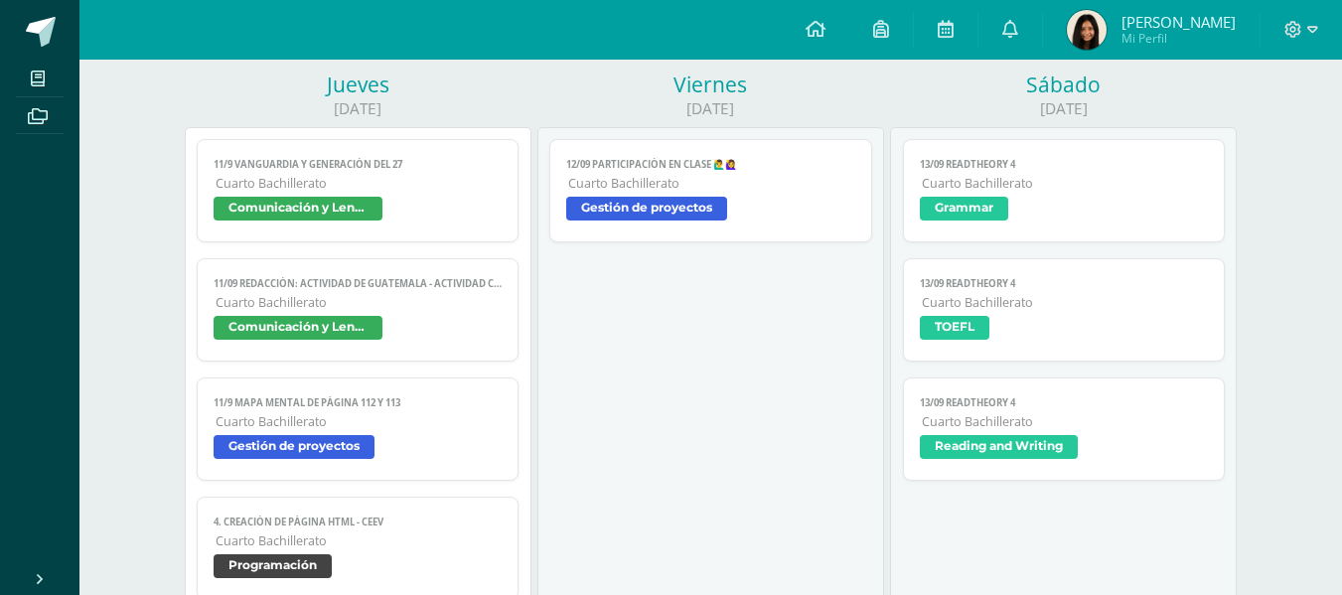
click at [351, 347] on link "11/09 REDACCIÓN: Actividad de Guatemala - ACTIVIDAD CERRADA Cuarto Bachillerato…" at bounding box center [358, 309] width 323 height 103
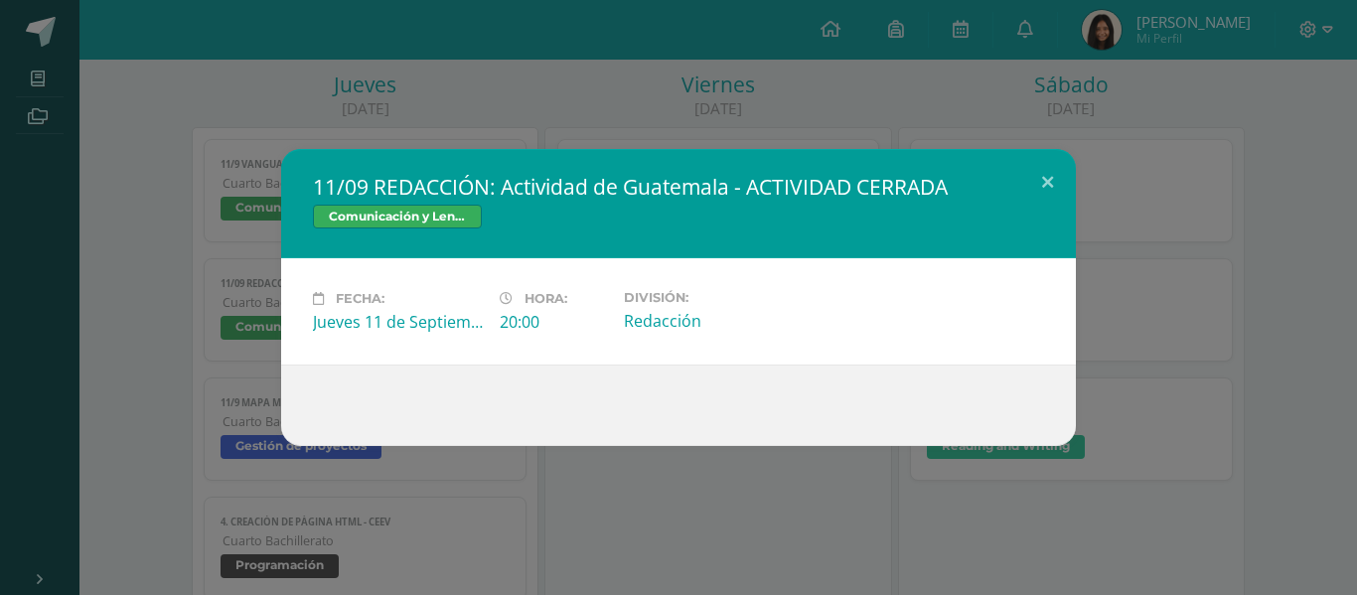
click at [291, 265] on div "Fecha: Jueves 11 de Septiembre Hora: 20:00 División: Redacción" at bounding box center [678, 311] width 795 height 106
click at [253, 269] on div "11/09 REDACCIÓN: Actividad de Guatemala - ACTIVIDAD CERRADA Comunicación y Leng…" at bounding box center [678, 297] width 1341 height 297
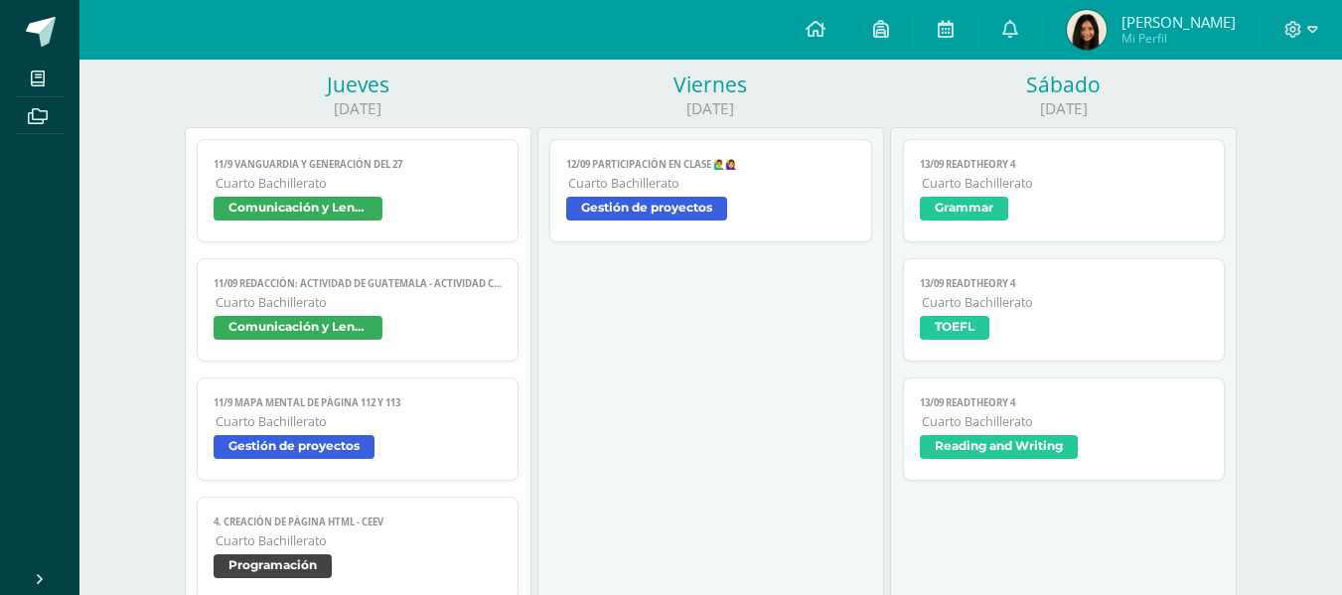
click at [347, 464] on link "11/9 Mapa mental de página 112 y 113 Cuarto Bachillerato Gestión de proyectos" at bounding box center [358, 428] width 323 height 103
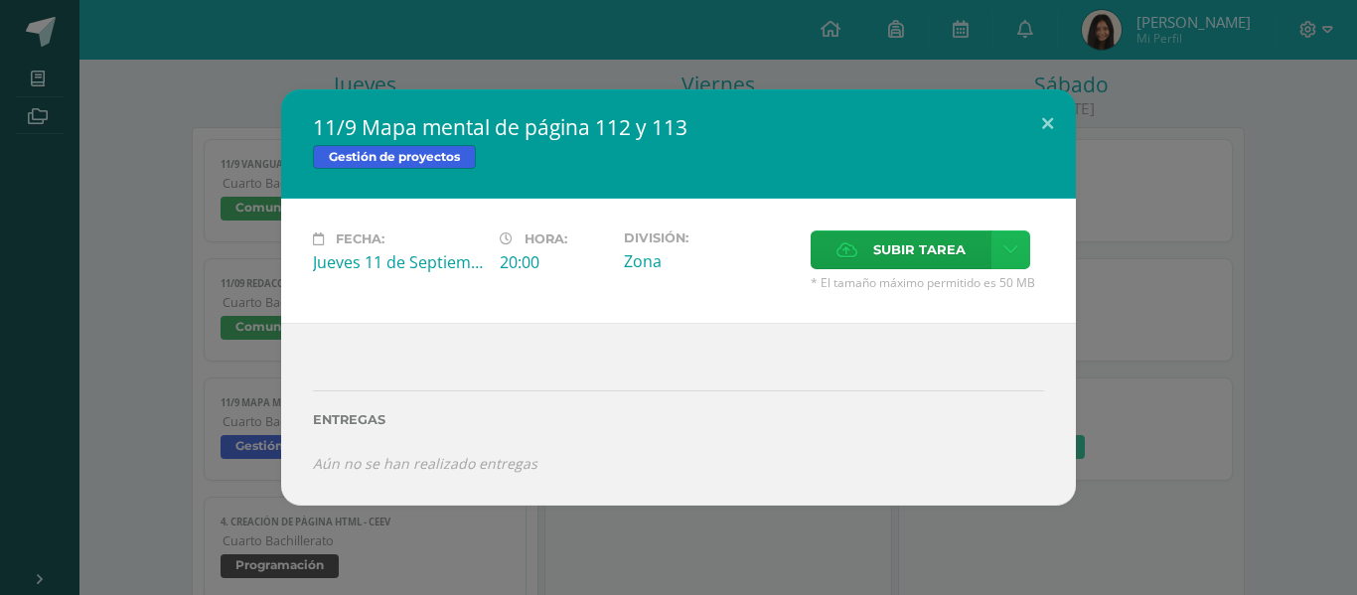
click at [1016, 237] on link at bounding box center [1010, 249] width 39 height 39
click at [977, 289] on link "Subir enlace" at bounding box center [940, 292] width 199 height 31
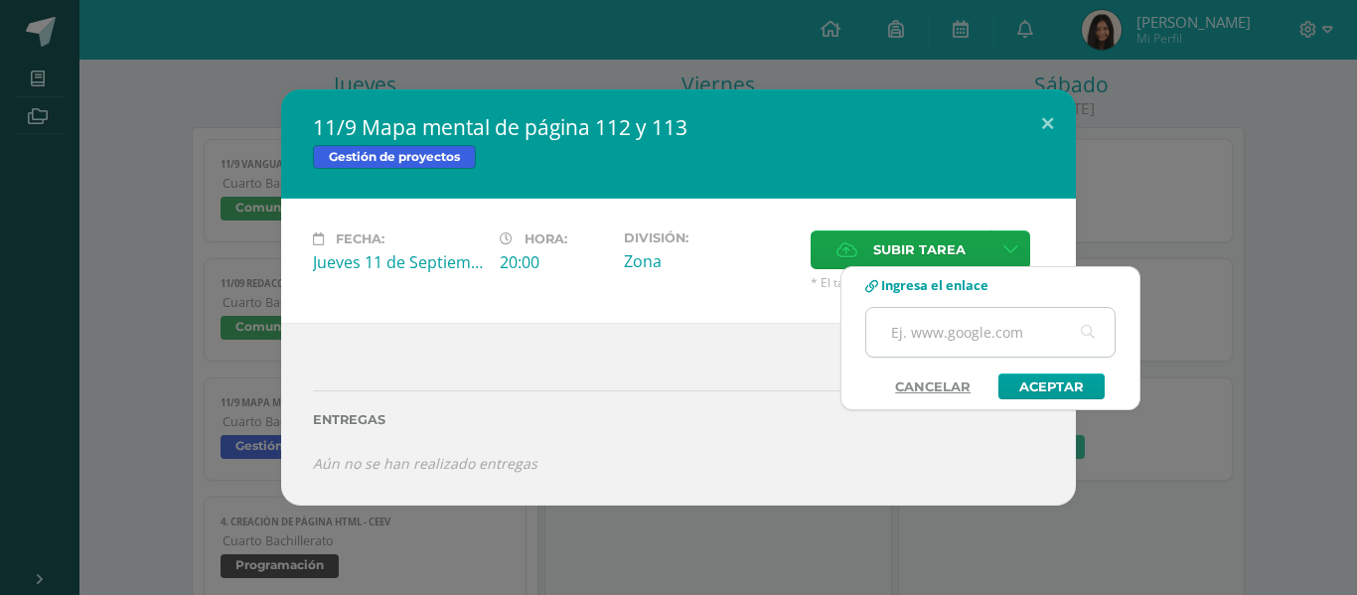
click at [961, 326] on input "text" at bounding box center [990, 332] width 248 height 49
paste input "[URL][DOMAIN_NAME]"
type input "[URL][DOMAIN_NAME]"
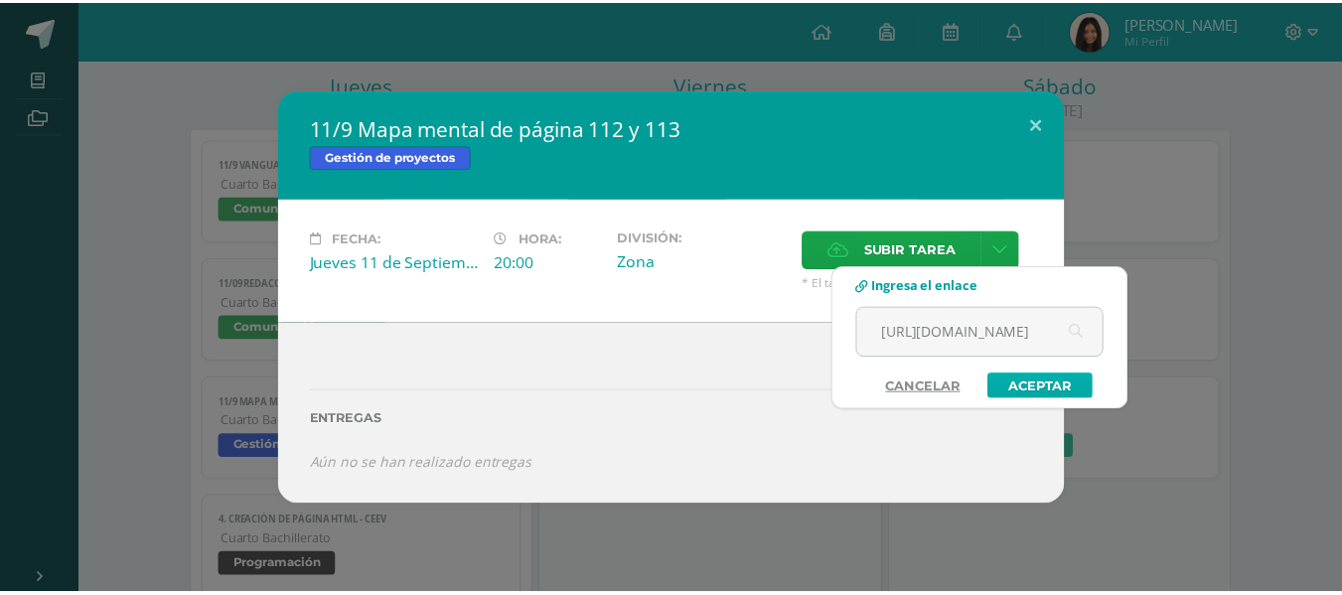
scroll to position [0, 0]
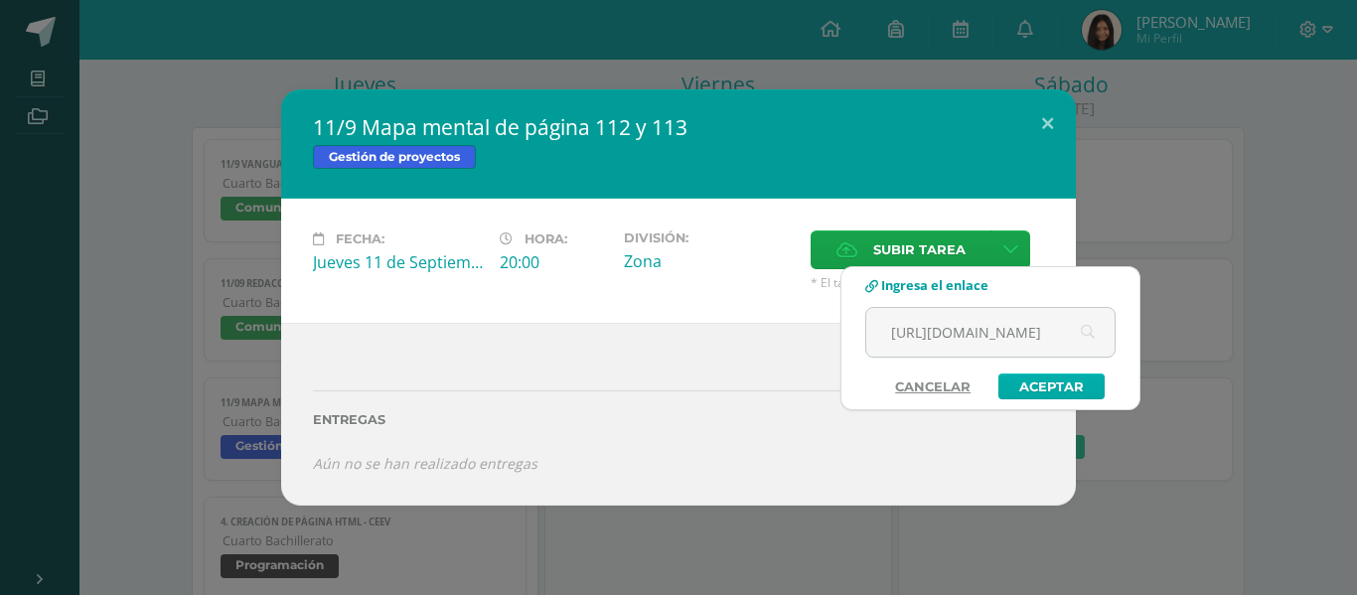
click at [1073, 384] on link "Aceptar" at bounding box center [1051, 386] width 106 height 26
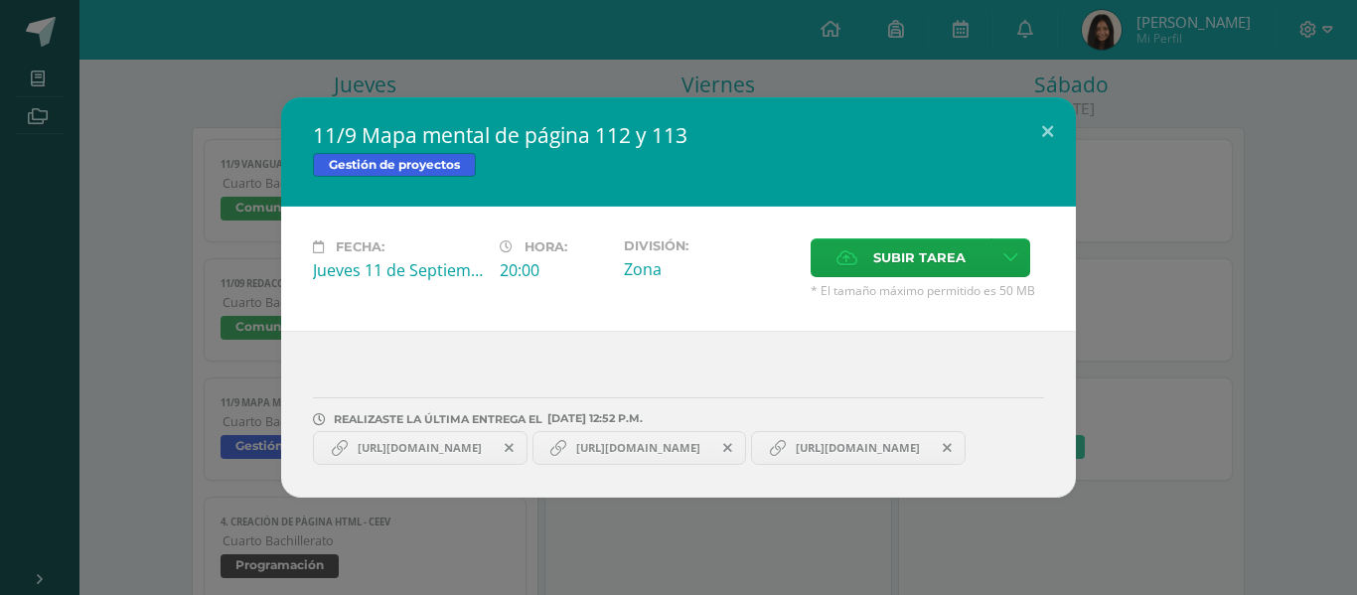
click at [410, 431] on link "[URL][DOMAIN_NAME]" at bounding box center [420, 448] width 215 height 34
click at [395, 440] on span "[URL][DOMAIN_NAME]" at bounding box center [420, 448] width 144 height 16
click at [723, 442] on link "[URL][DOMAIN_NAME]" at bounding box center [639, 448] width 215 height 34
click at [201, 419] on div "11/9 Mapa mental de página 112 y 113 Gestión de proyectos Fecha: Jueves 11 de S…" at bounding box center [678, 297] width 1341 height 400
